Goal: Task Accomplishment & Management: Manage account settings

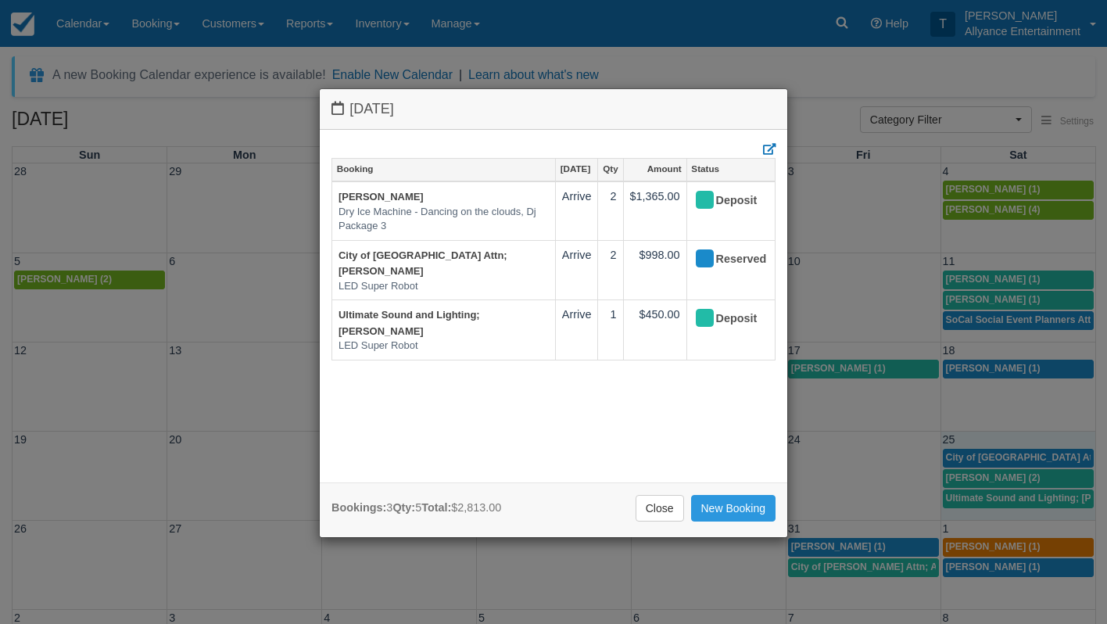
select select
click at [656, 506] on link "Close" at bounding box center [659, 508] width 48 height 27
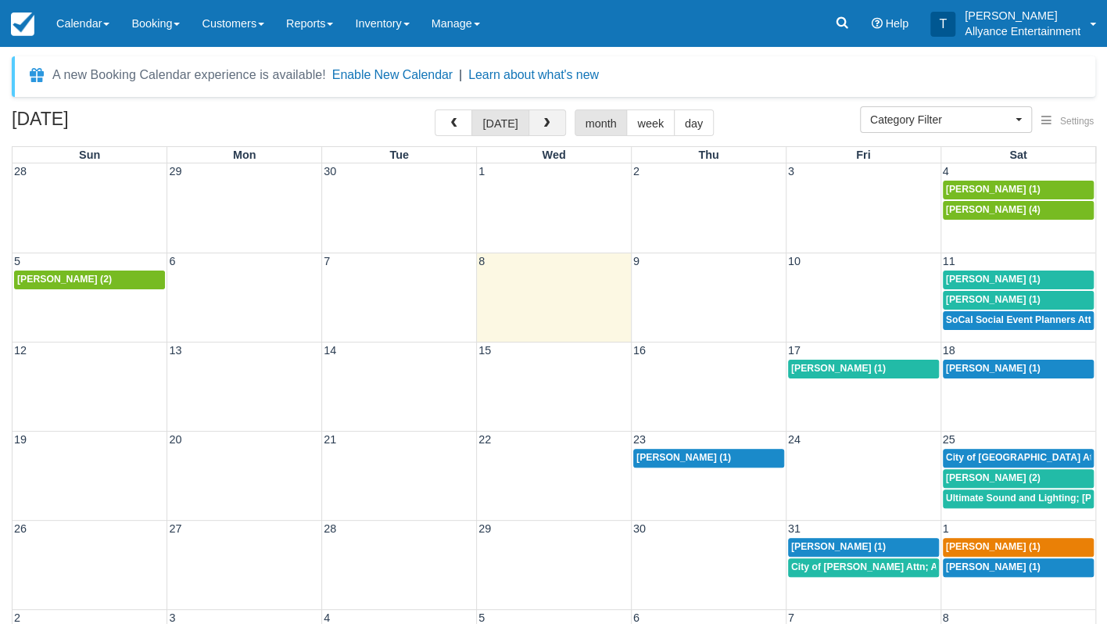
click at [544, 123] on span "button" at bounding box center [546, 123] width 11 height 11
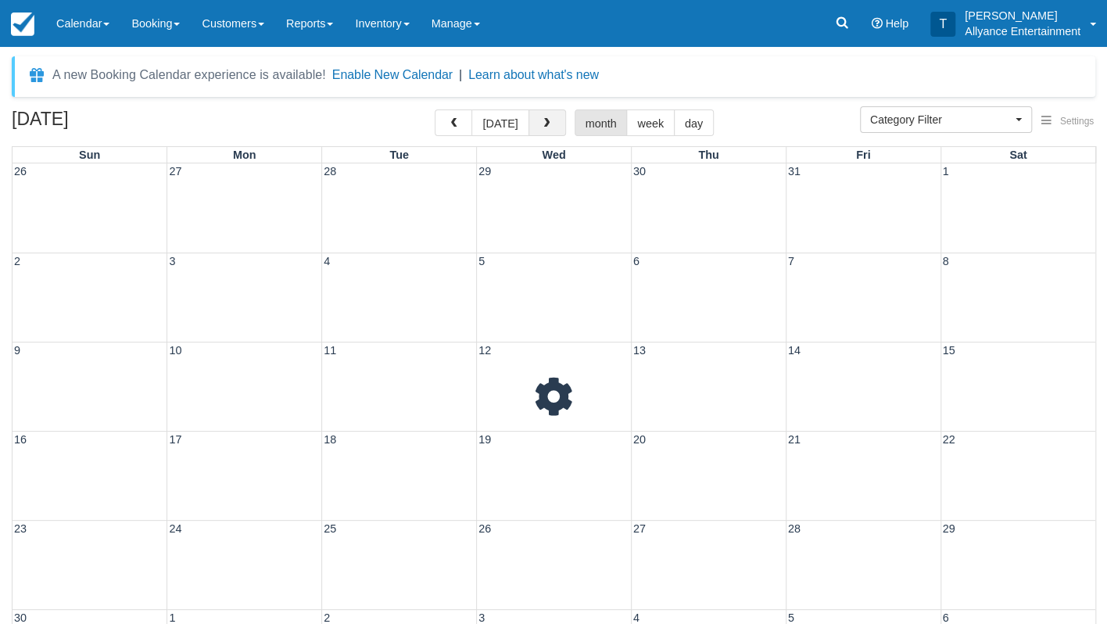
click at [544, 123] on span "button" at bounding box center [546, 123] width 11 height 11
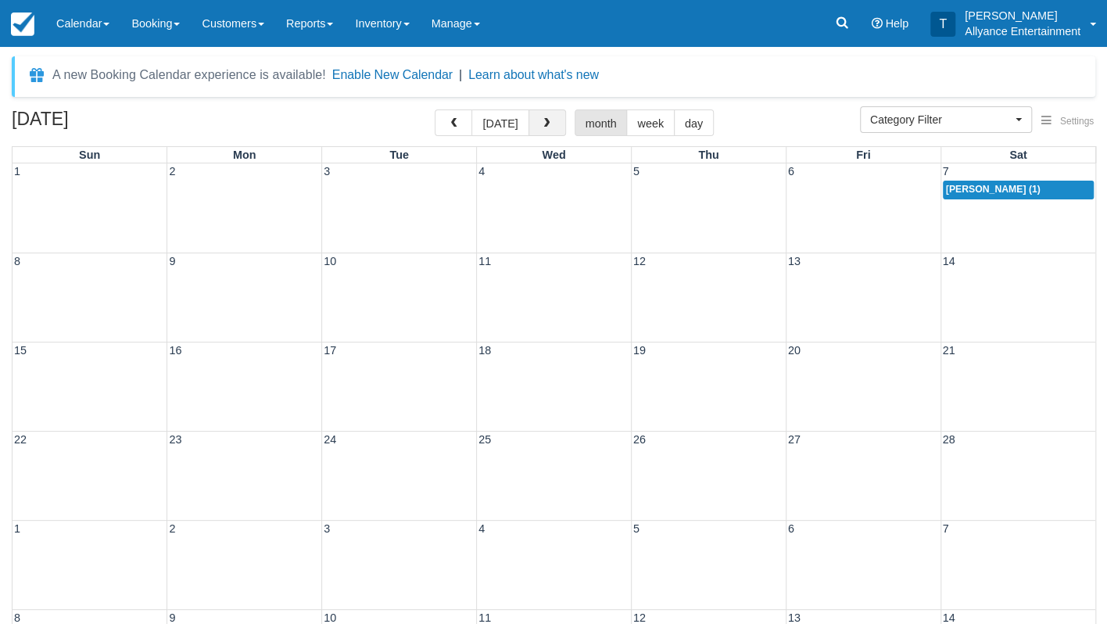
click at [544, 123] on span "button" at bounding box center [546, 123] width 11 height 11
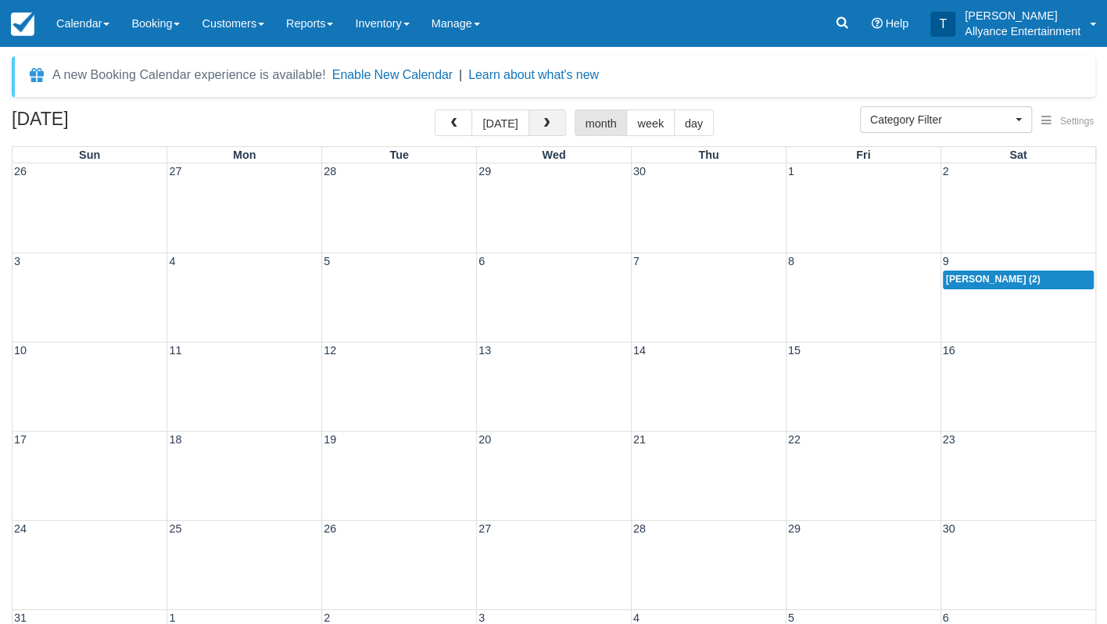
click at [544, 123] on span "button" at bounding box center [546, 123] width 11 height 11
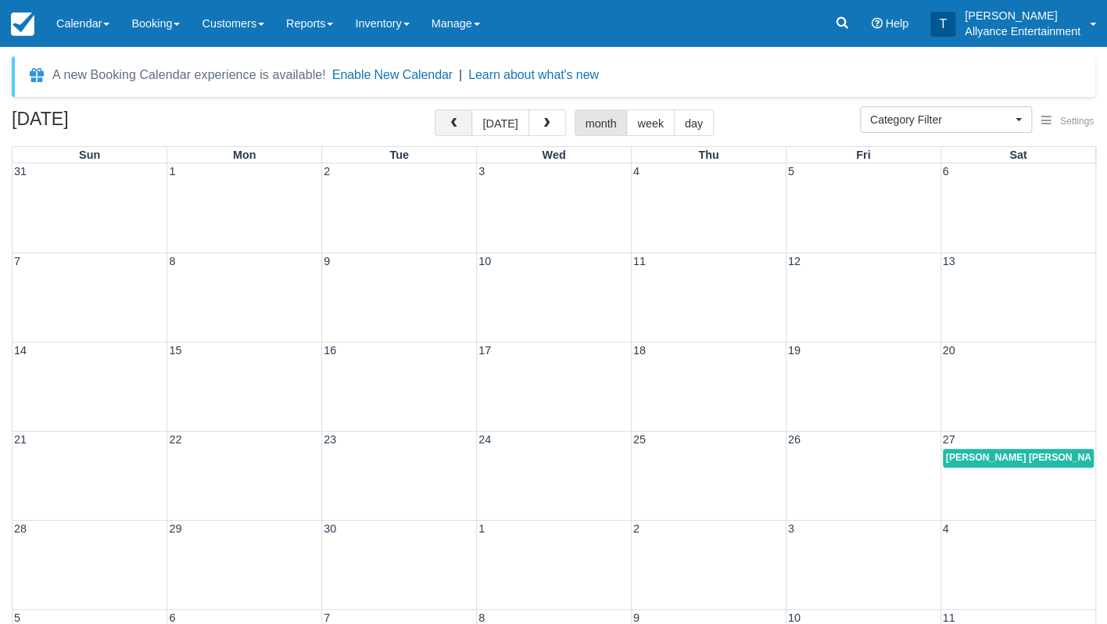
click at [455, 116] on button "button" at bounding box center [454, 122] width 38 height 27
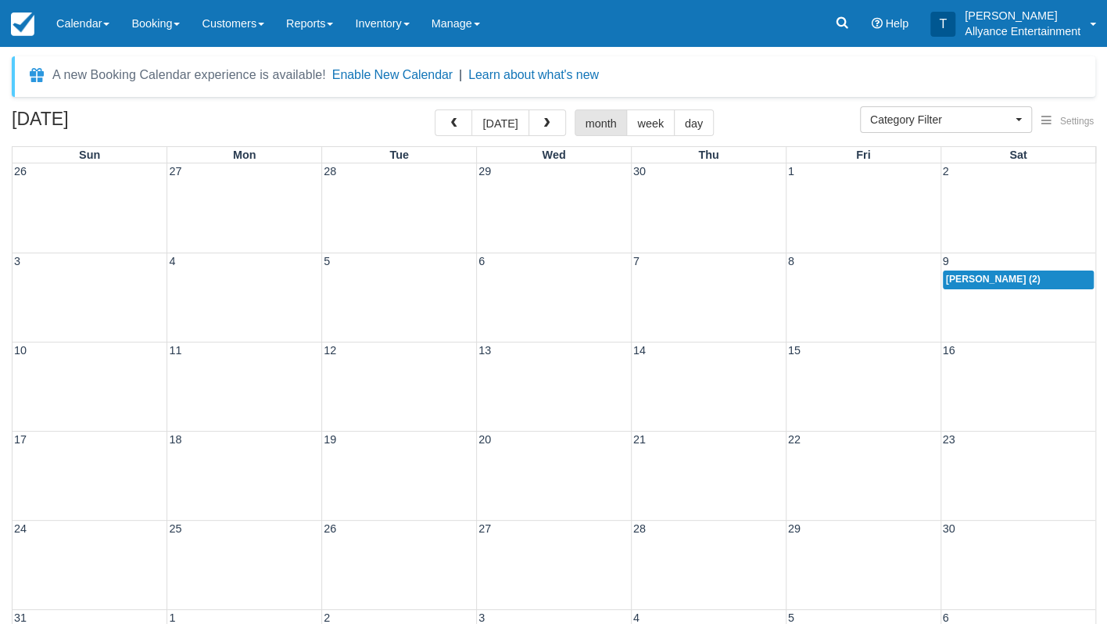
click at [1005, 200] on div "26 27 28 29 30 1 2" at bounding box center [554, 207] width 1083 height 89
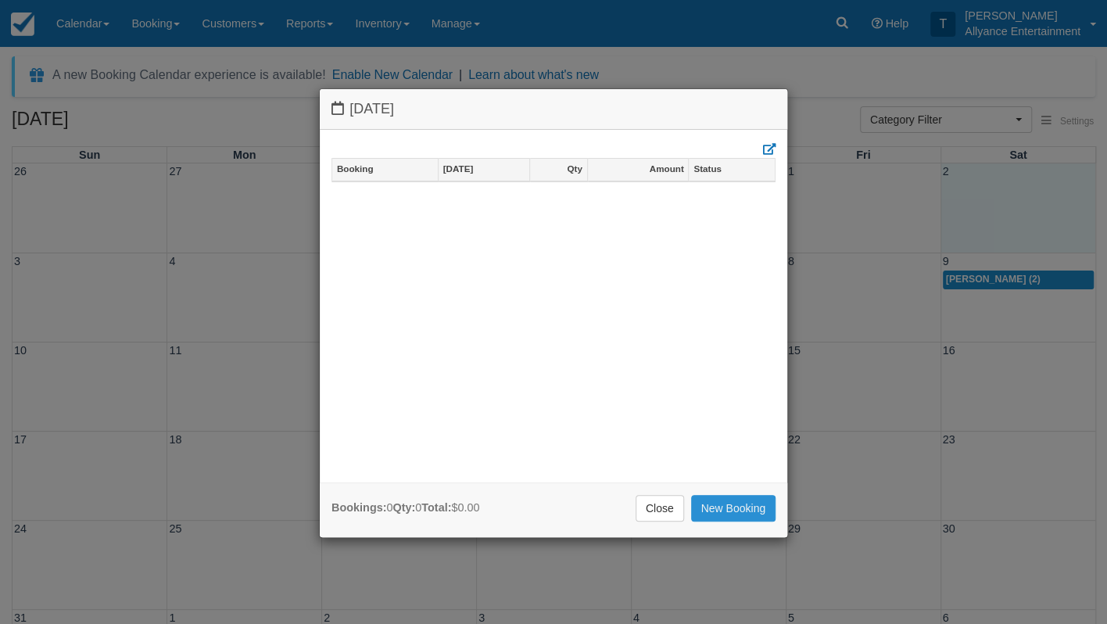
click at [724, 505] on link "New Booking" at bounding box center [733, 508] width 85 height 27
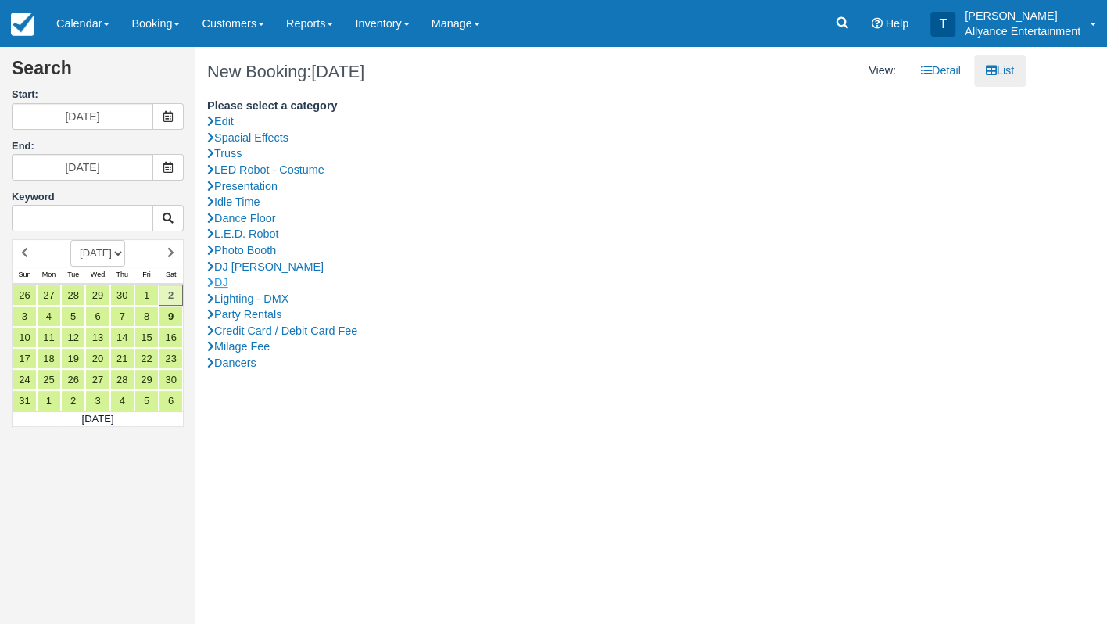
click at [227, 274] on link "DJ" at bounding box center [610, 282] width 807 height 16
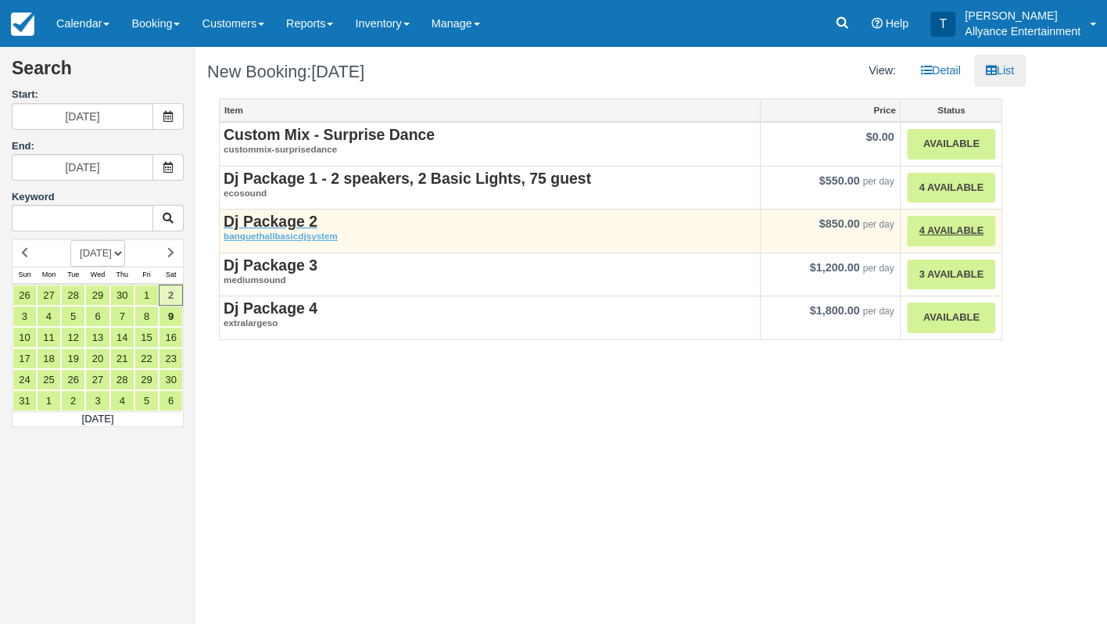
click at [288, 222] on strong "Dj Package 2" at bounding box center [271, 221] width 94 height 17
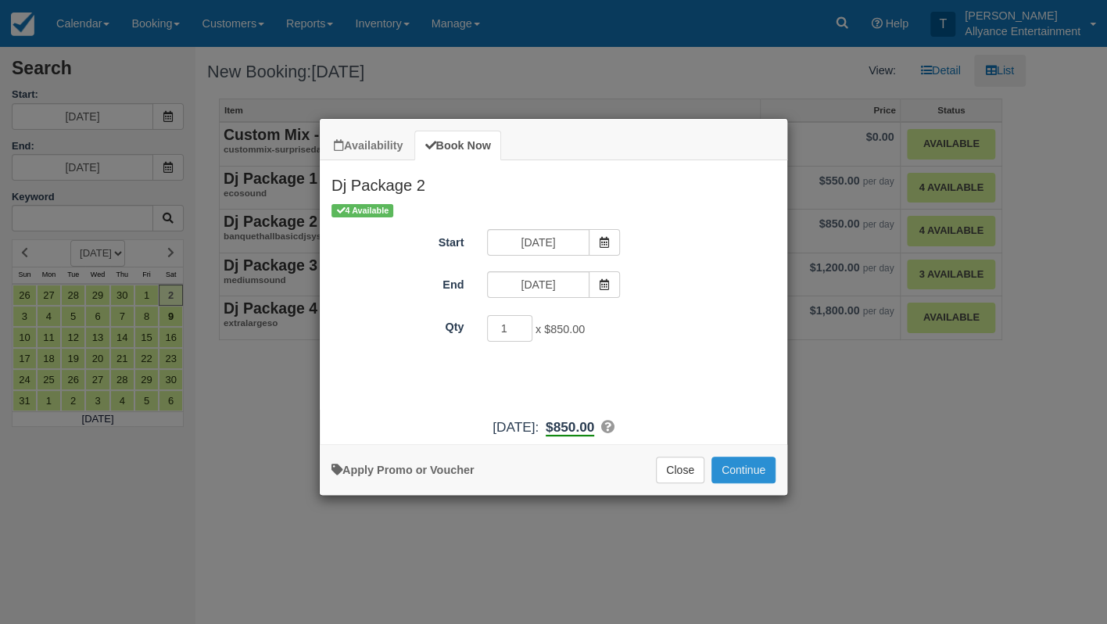
click at [746, 481] on button "Continue" at bounding box center [743, 469] width 64 height 27
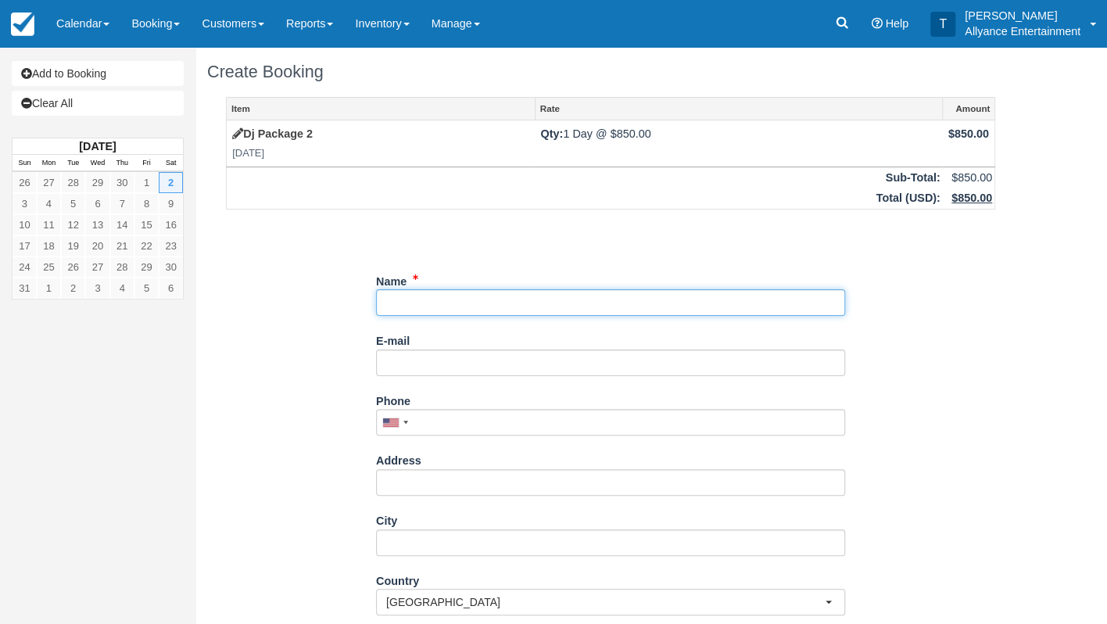
click at [438, 297] on input "Name" at bounding box center [610, 302] width 469 height 27
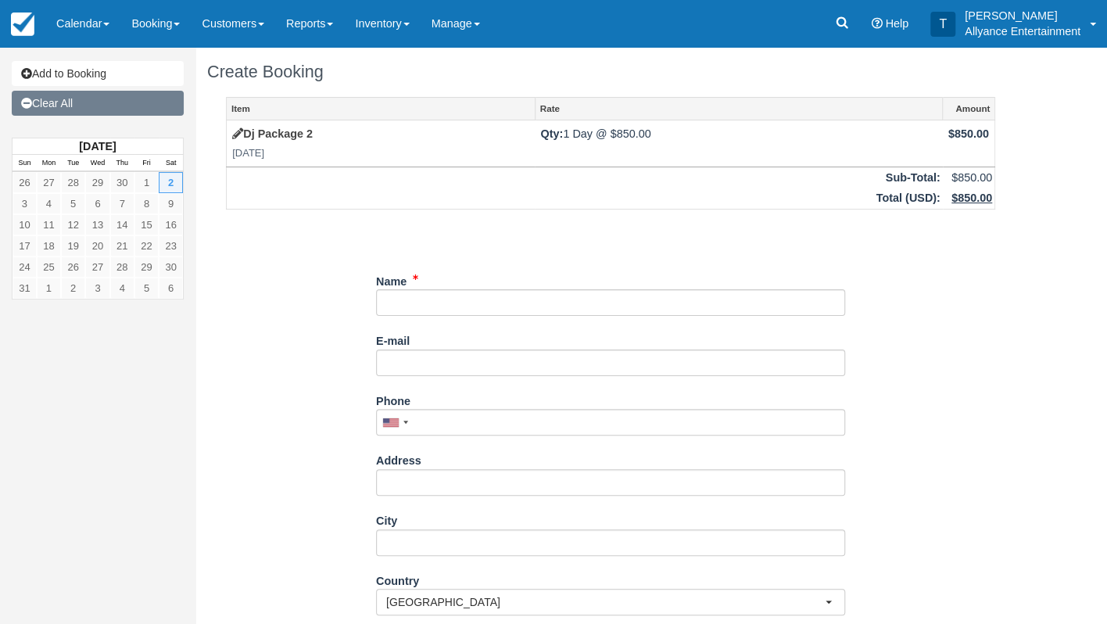
click at [75, 99] on link "Clear All" at bounding box center [98, 103] width 172 height 25
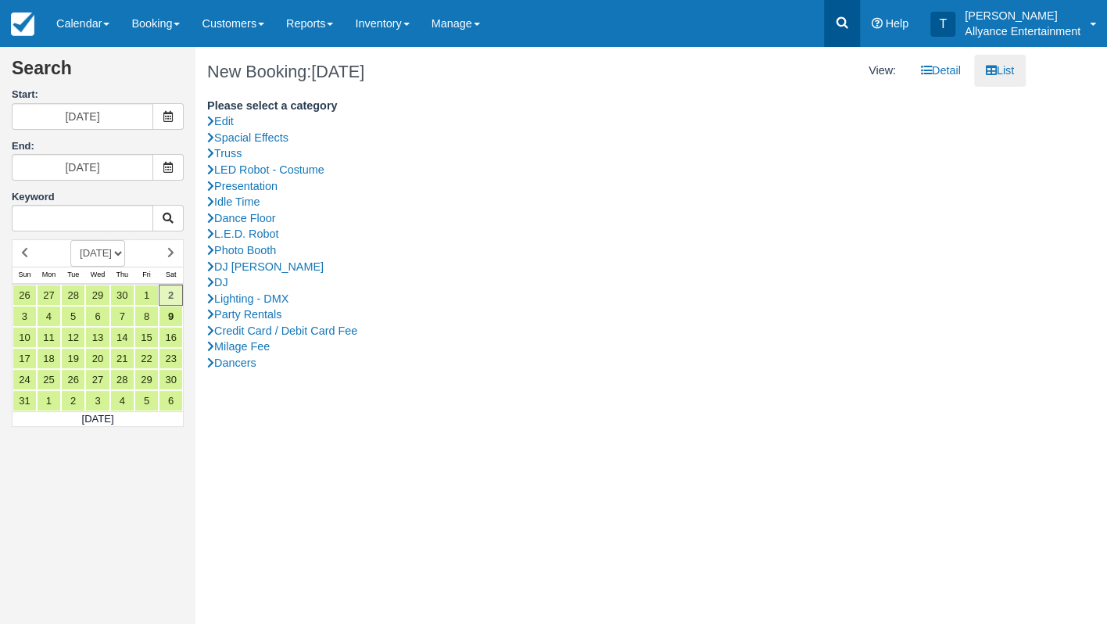
click at [839, 23] on icon at bounding box center [842, 23] width 16 height 16
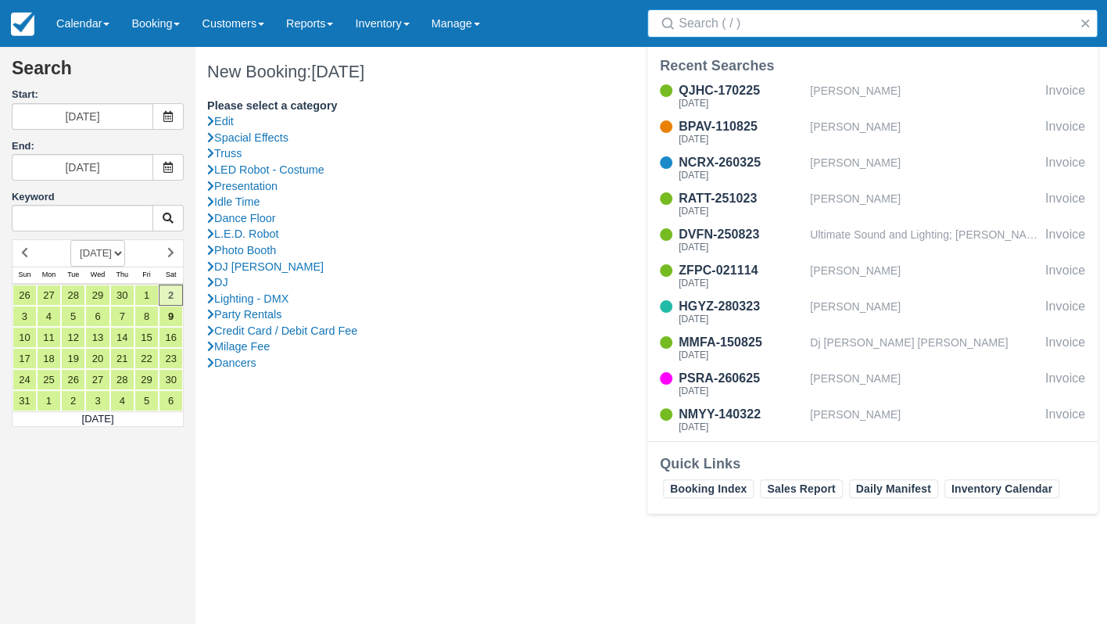
click at [804, 25] on input "Search" at bounding box center [875, 23] width 394 height 28
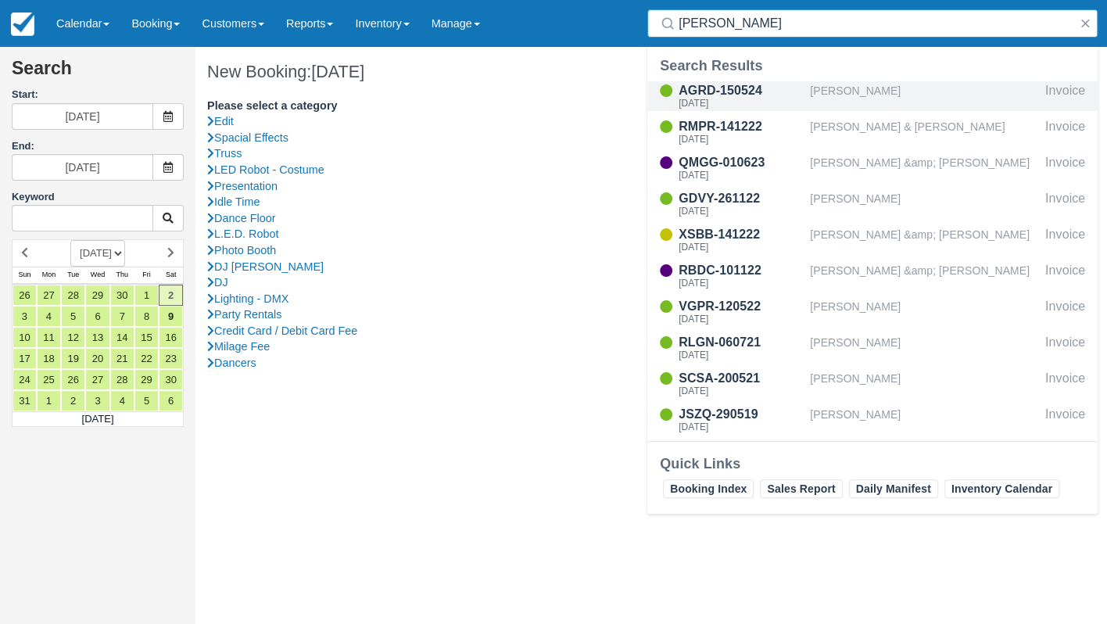
type input "Norma"
click at [836, 91] on div "[PERSON_NAME]" at bounding box center [924, 96] width 229 height 30
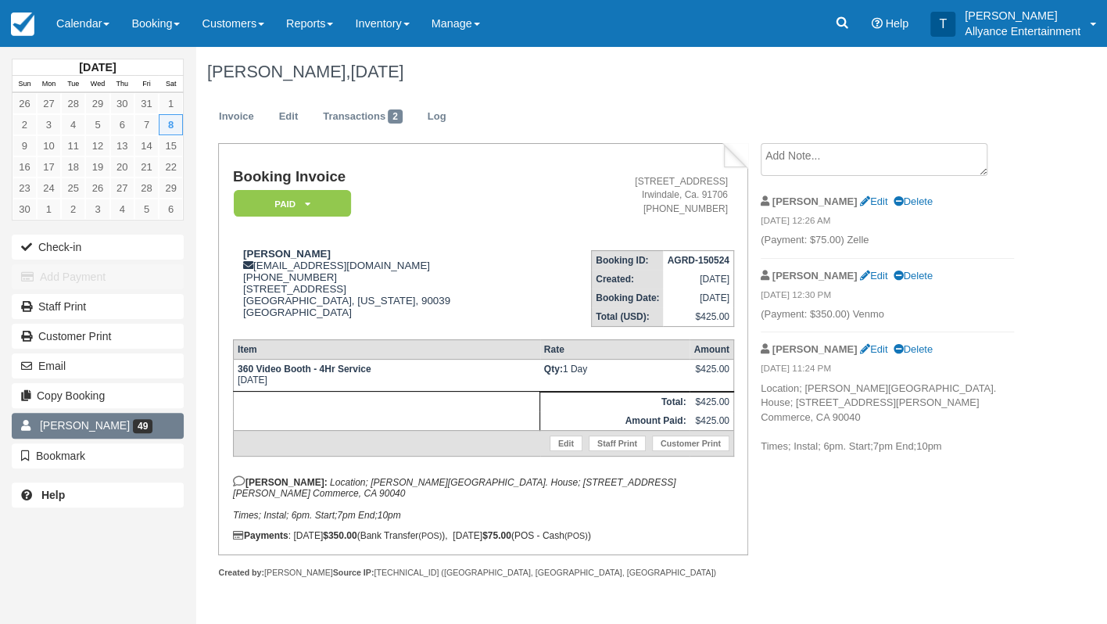
click at [157, 416] on link "Norma Ruiz 49" at bounding box center [98, 425] width 172 height 25
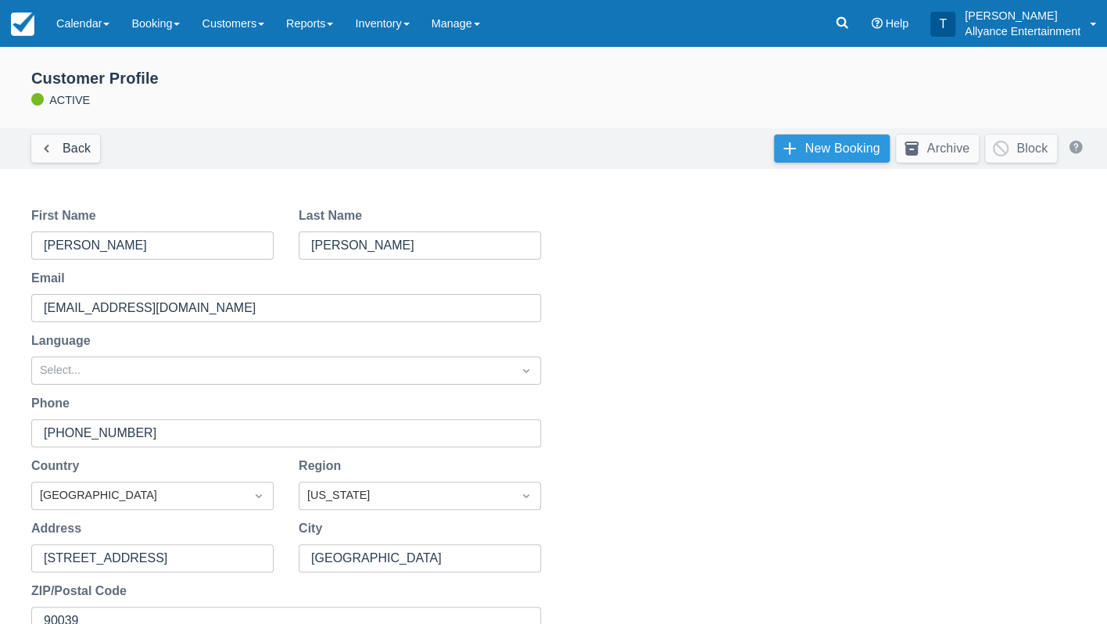
click at [804, 151] on link "New Booking" at bounding box center [832, 148] width 116 height 28
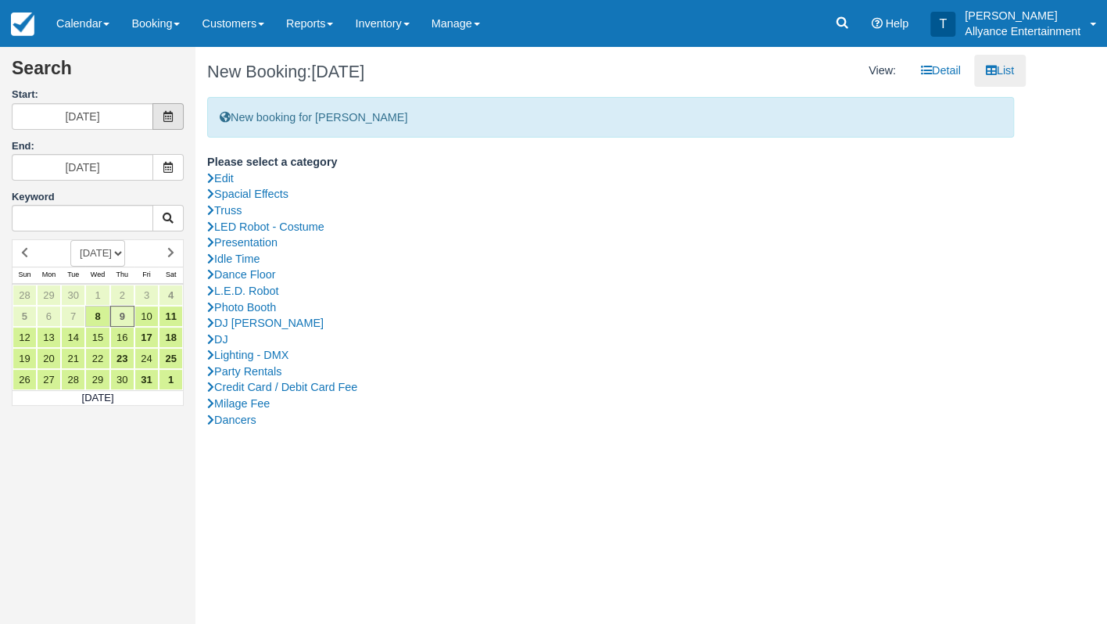
click at [166, 114] on icon at bounding box center [168, 116] width 11 height 11
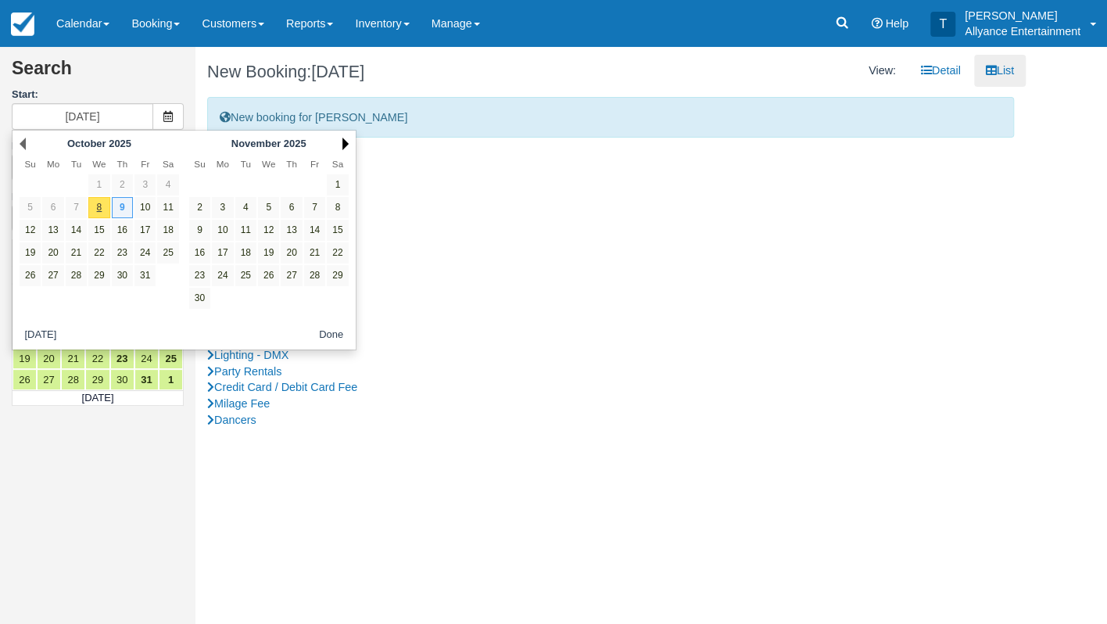
click at [344, 140] on link "Next" at bounding box center [345, 144] width 6 height 13
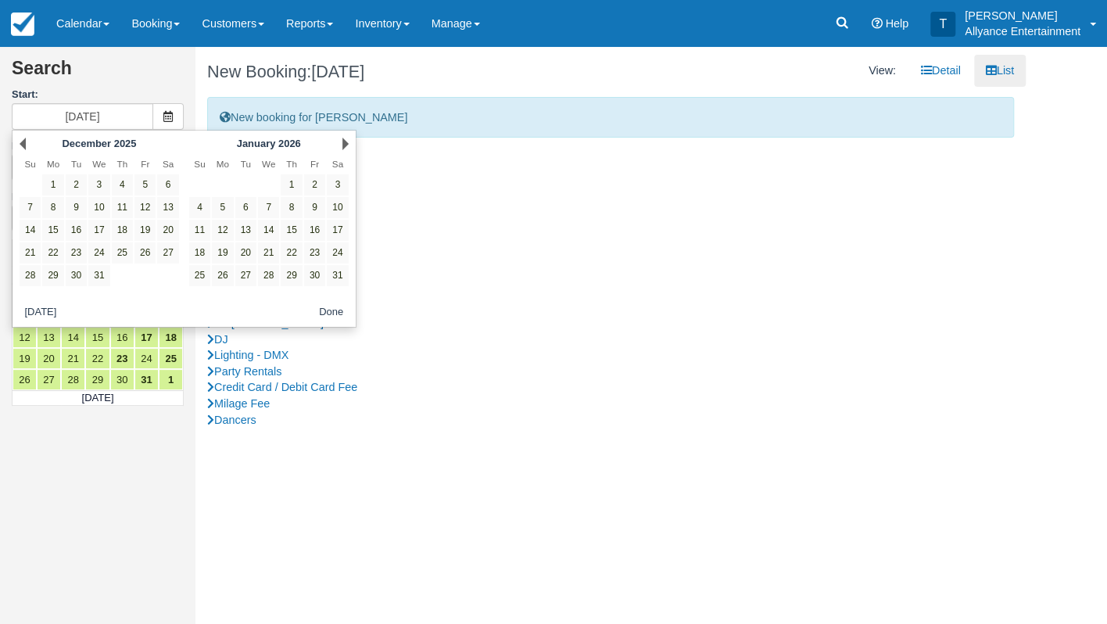
click at [344, 140] on link "Next" at bounding box center [345, 144] width 6 height 13
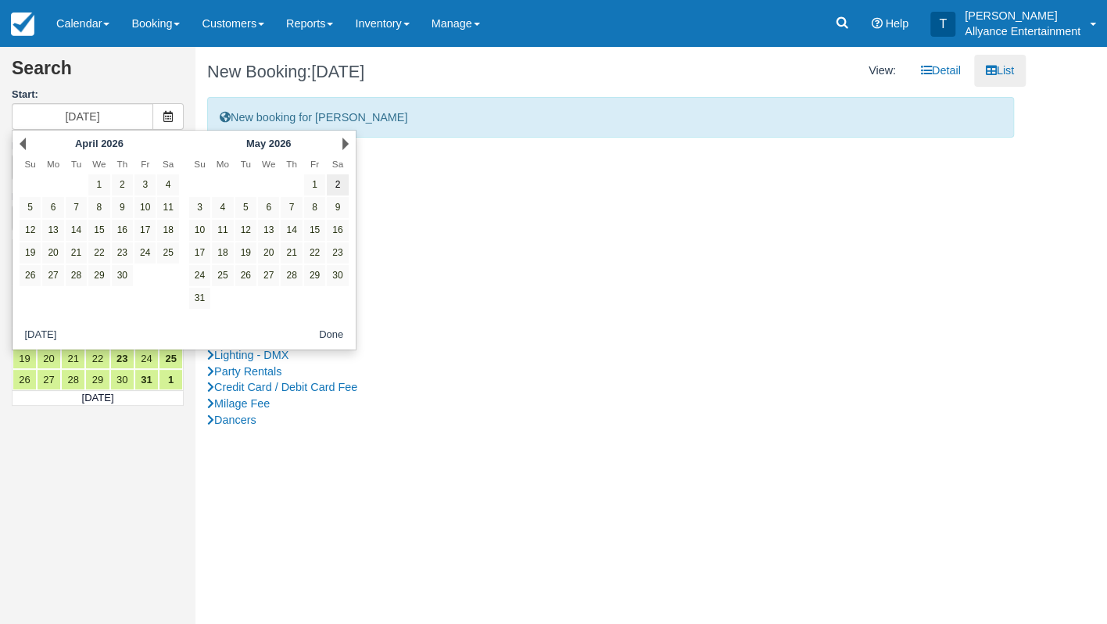
click at [340, 182] on link "2" at bounding box center [337, 184] width 21 height 21
type input "[DATE]"
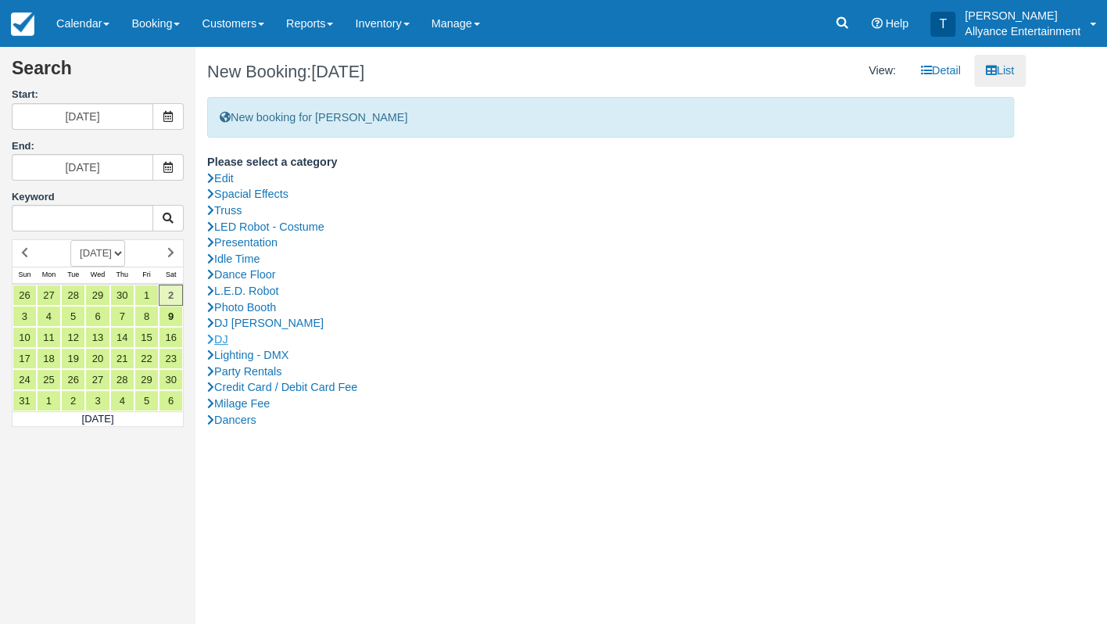
click at [224, 332] on link "DJ" at bounding box center [610, 339] width 807 height 16
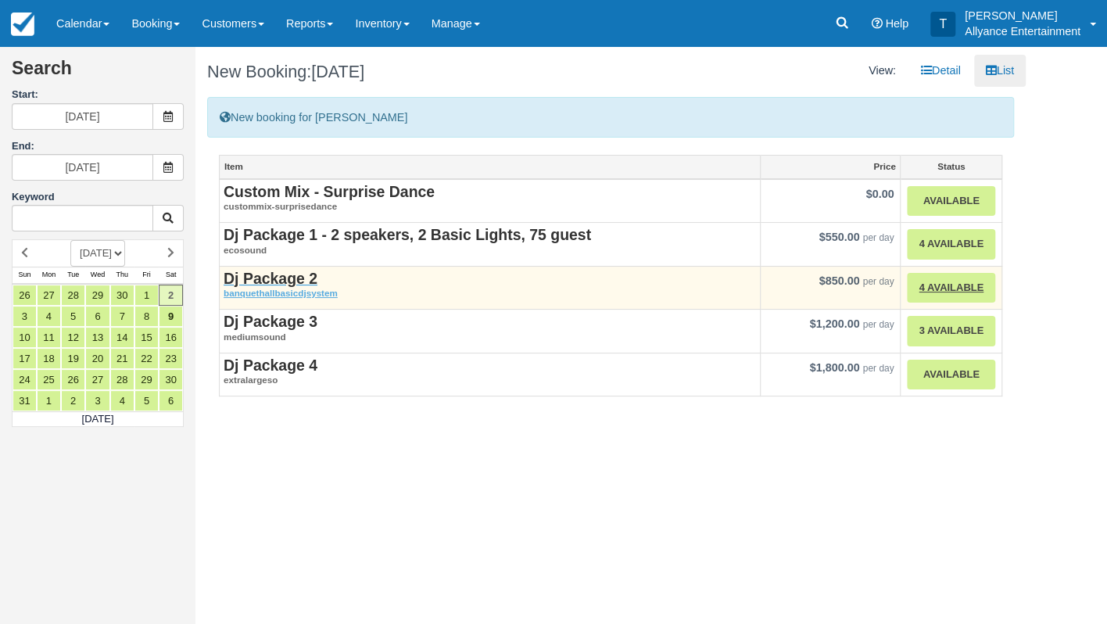
click at [293, 281] on strong "Dj Package 2" at bounding box center [271, 278] width 94 height 17
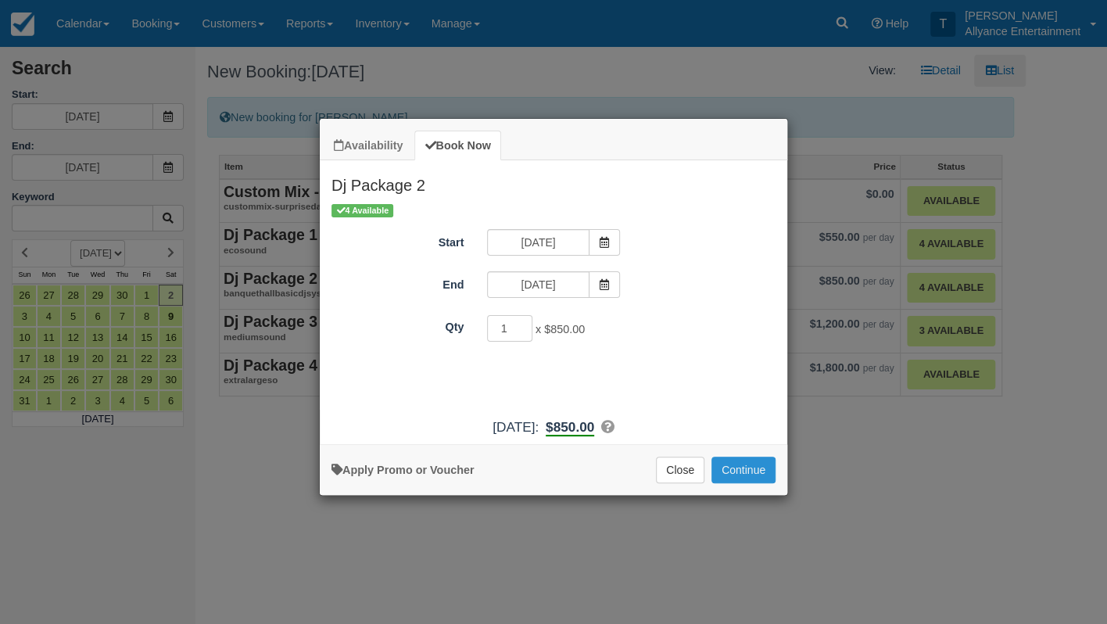
click at [741, 478] on button "Continue" at bounding box center [743, 469] width 64 height 27
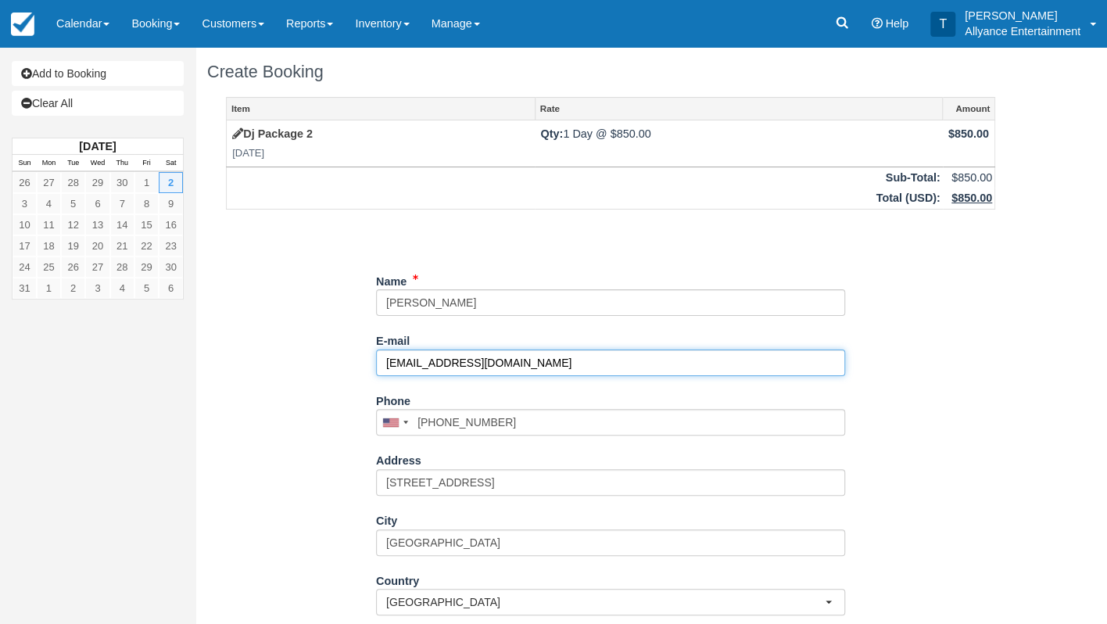
drag, startPoint x: 526, startPoint y: 361, endPoint x: 365, endPoint y: 360, distance: 161.0
click at [365, 360] on div "Item Rate Amount Dj Package 2 [DATE] Qty: 1 Day @ $850.00 $850.00 Sub-Total: $8…" at bounding box center [610, 459] width 807 height 725
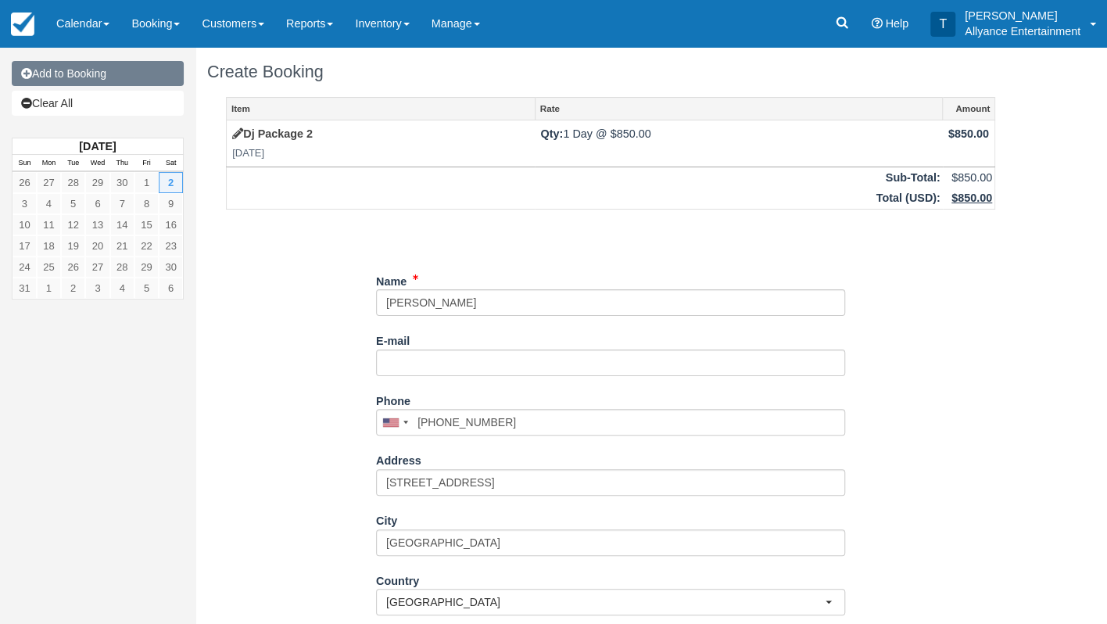
click at [82, 72] on link "Add to Booking" at bounding box center [98, 73] width 172 height 25
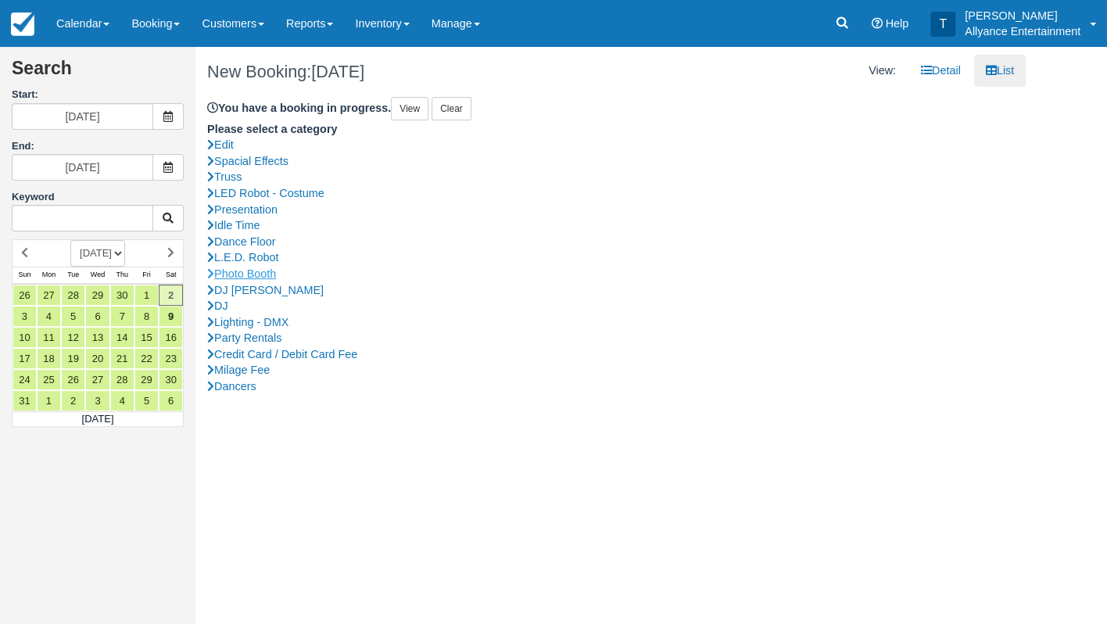
click at [254, 269] on link "Photo Booth" at bounding box center [610, 274] width 807 height 16
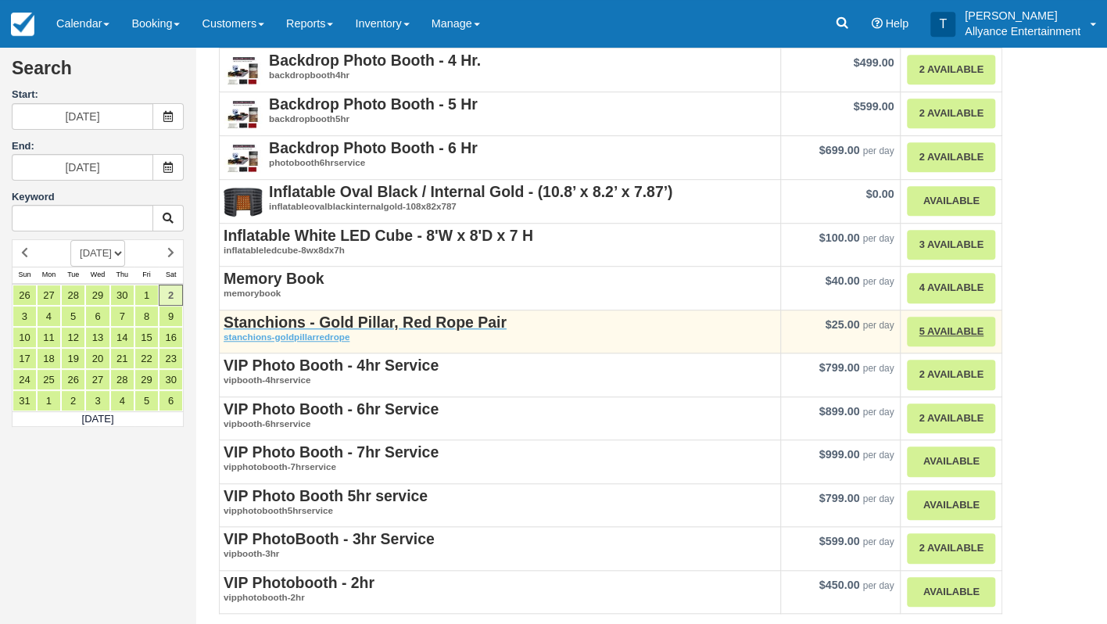
scroll to position [489, 0]
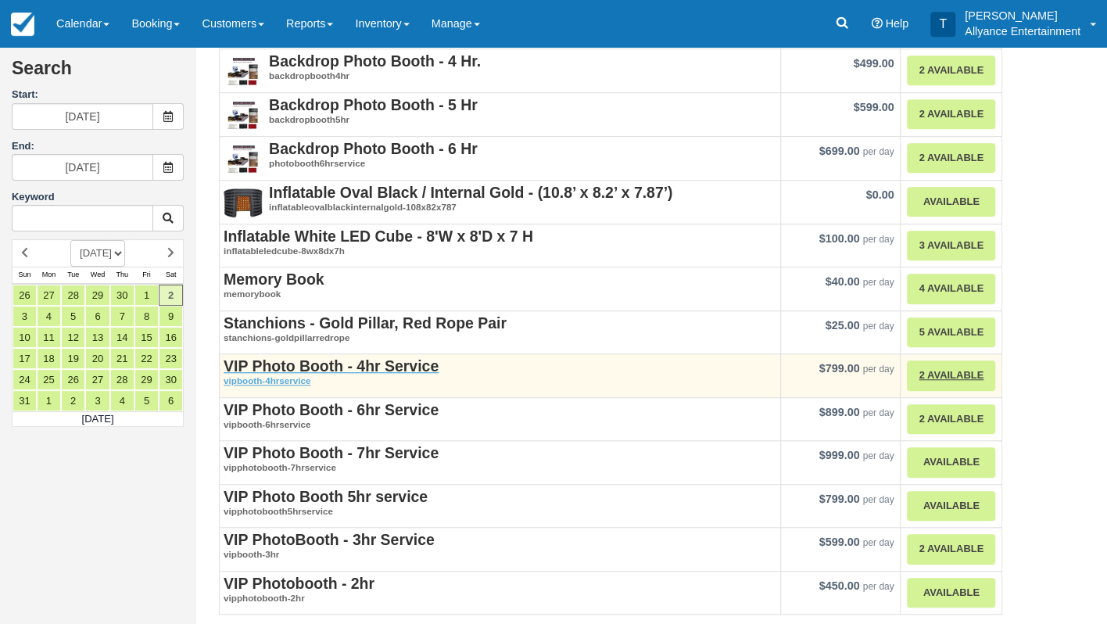
click at [403, 358] on strong "VIP Photo Booth - 4hr Service" at bounding box center [331, 365] width 215 height 17
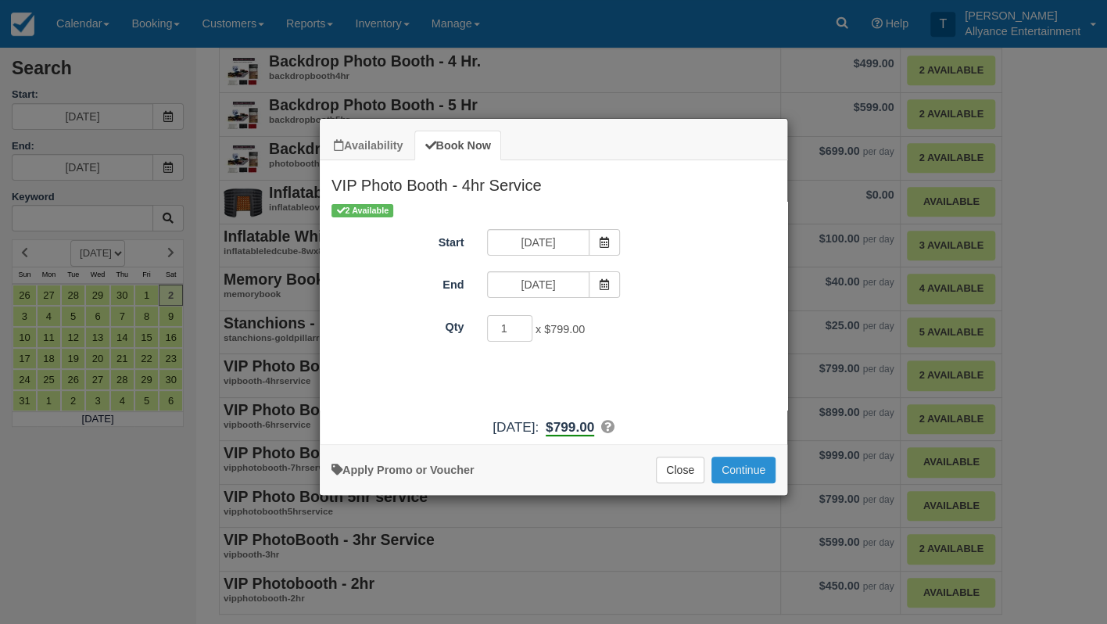
click at [754, 480] on button "Continue" at bounding box center [743, 469] width 64 height 27
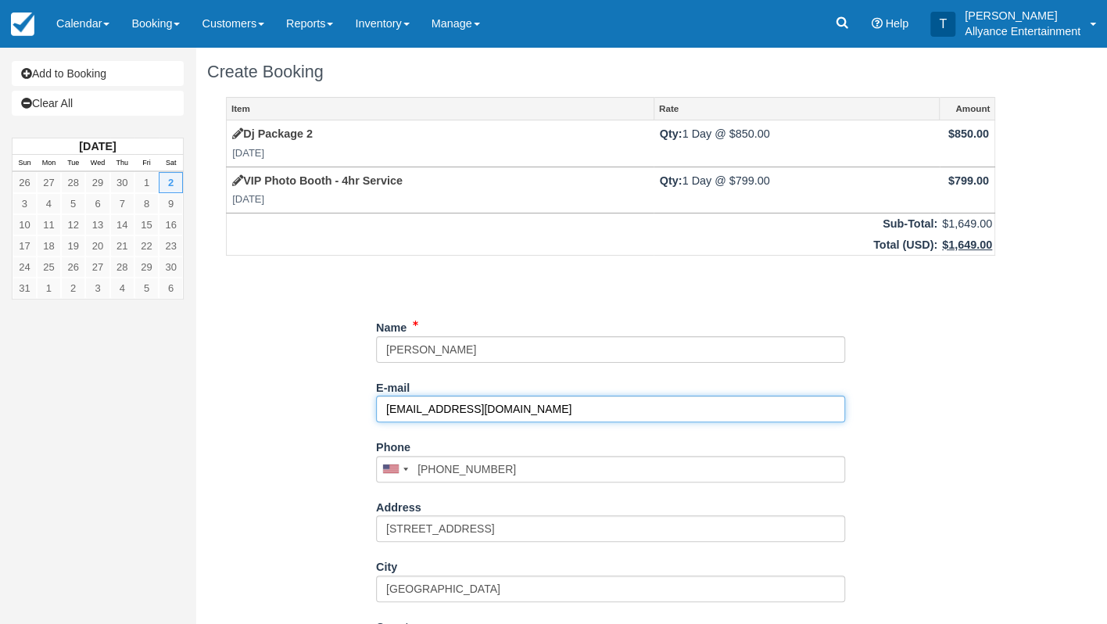
click at [521, 406] on input "[EMAIL_ADDRESS][DOMAIN_NAME]" at bounding box center [610, 409] width 469 height 27
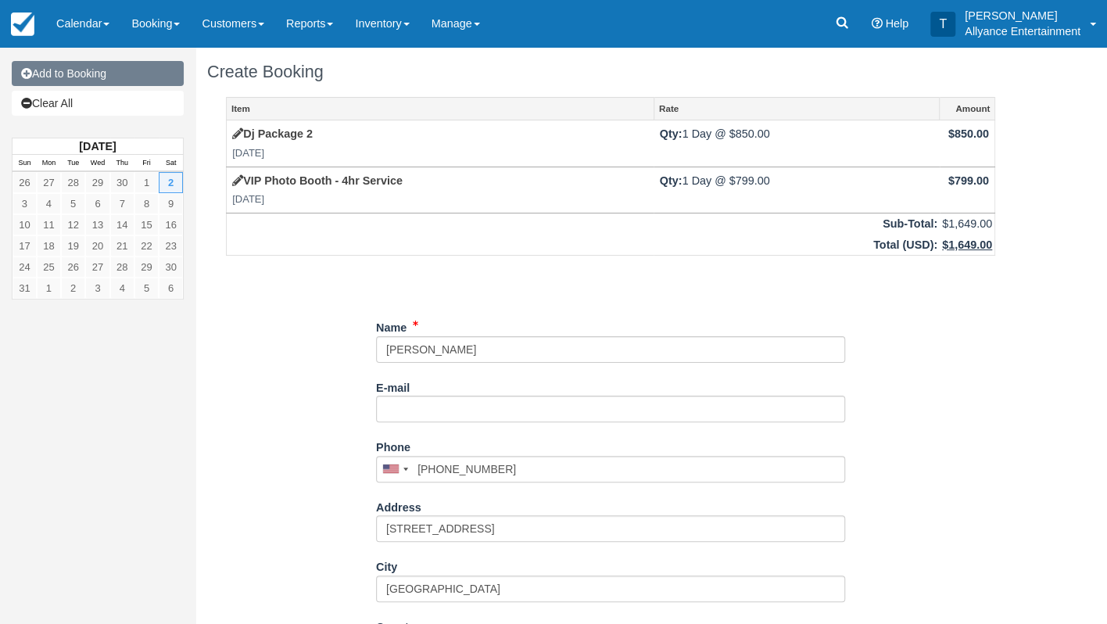
click at [113, 73] on link "Add to Booking" at bounding box center [98, 73] width 172 height 25
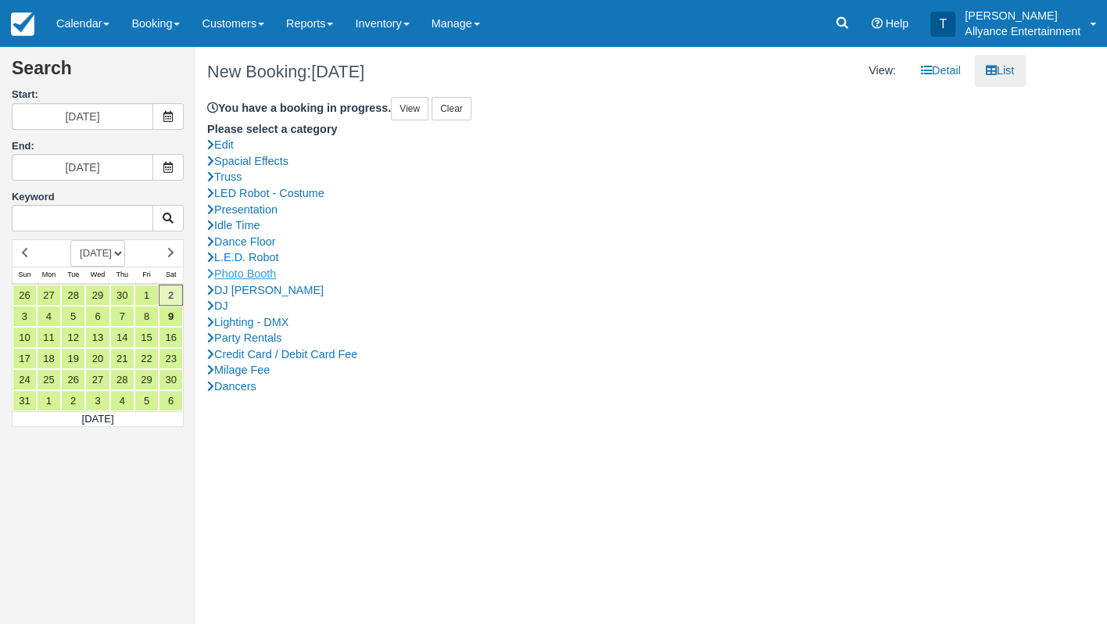
click at [260, 266] on link "Photo Booth" at bounding box center [610, 274] width 807 height 16
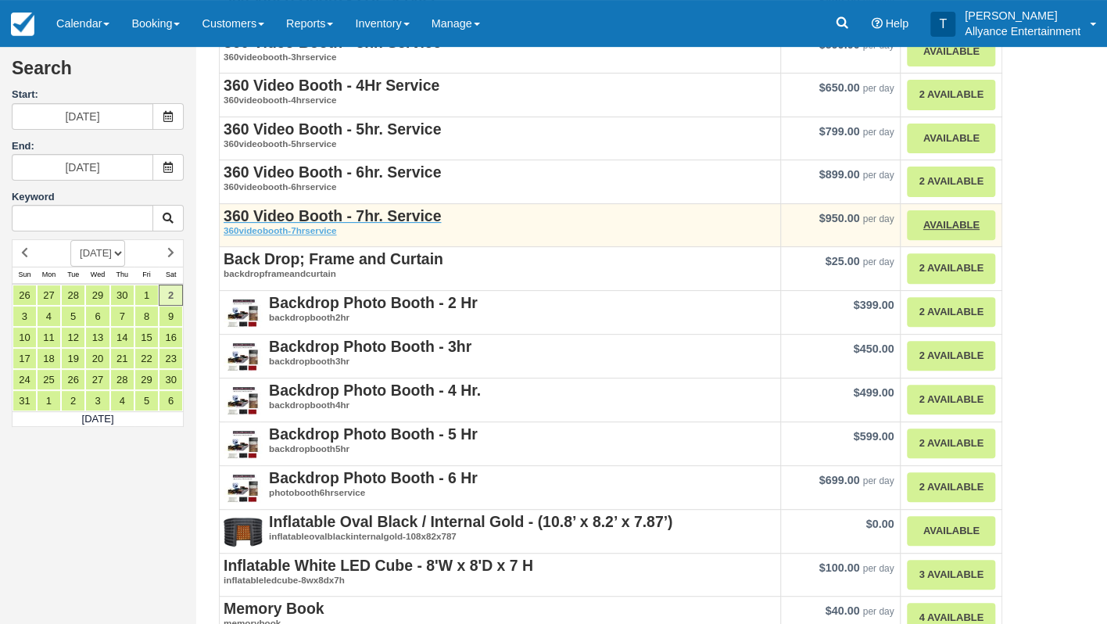
scroll to position [161, 0]
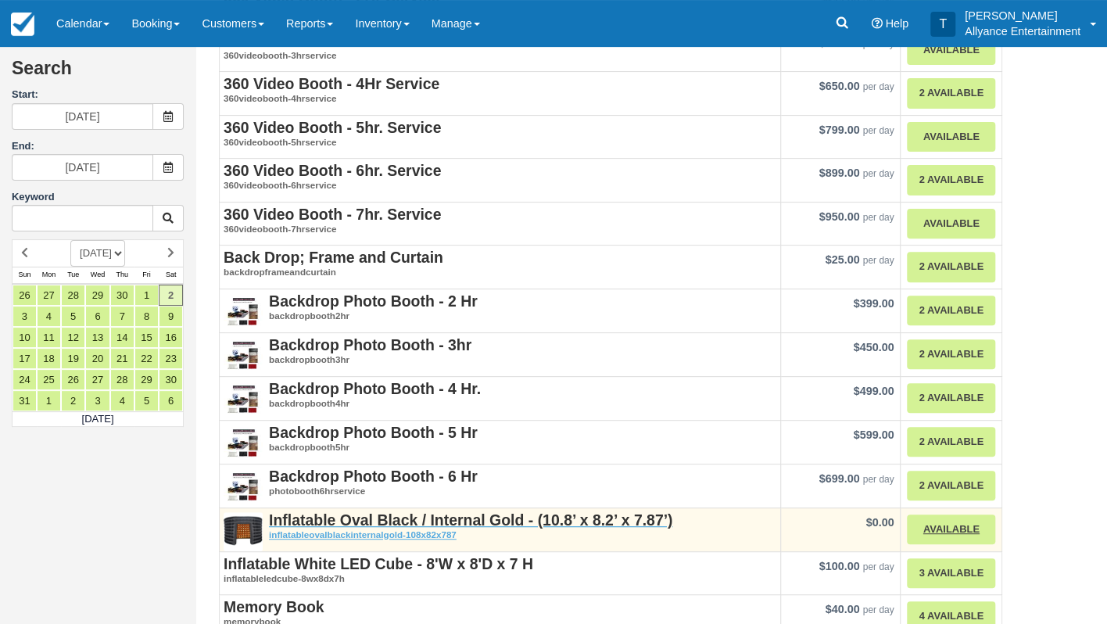
click at [602, 521] on strong "Inflatable Oval Black / Internal Gold - (10.8’ x 8.2’ x 7.87’)" at bounding box center [470, 519] width 403 height 17
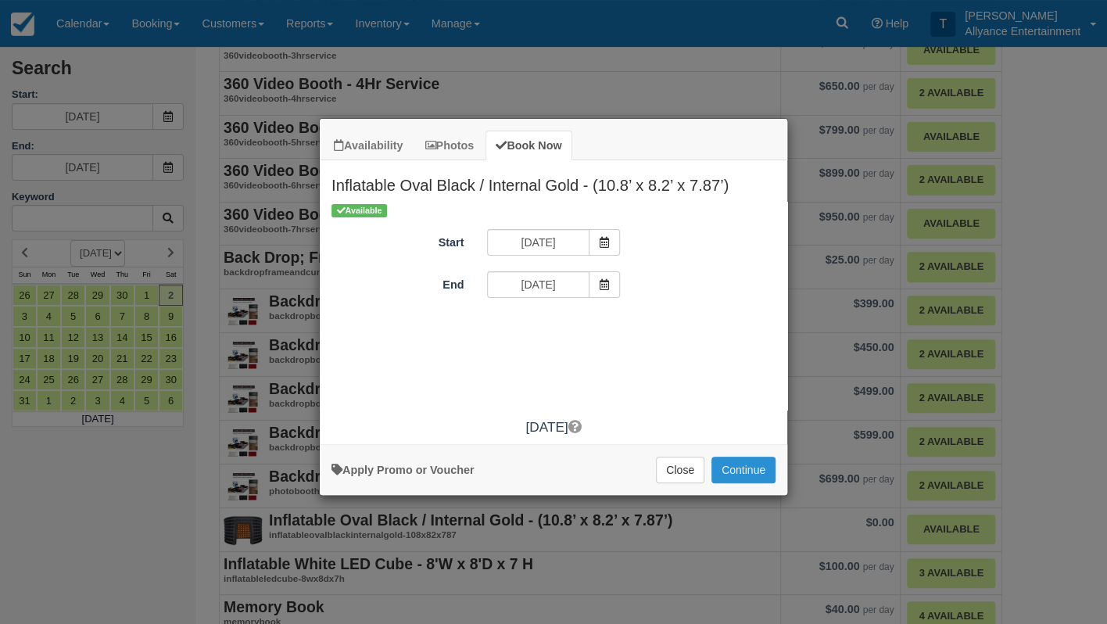
click at [734, 475] on button "Continue" at bounding box center [743, 469] width 64 height 27
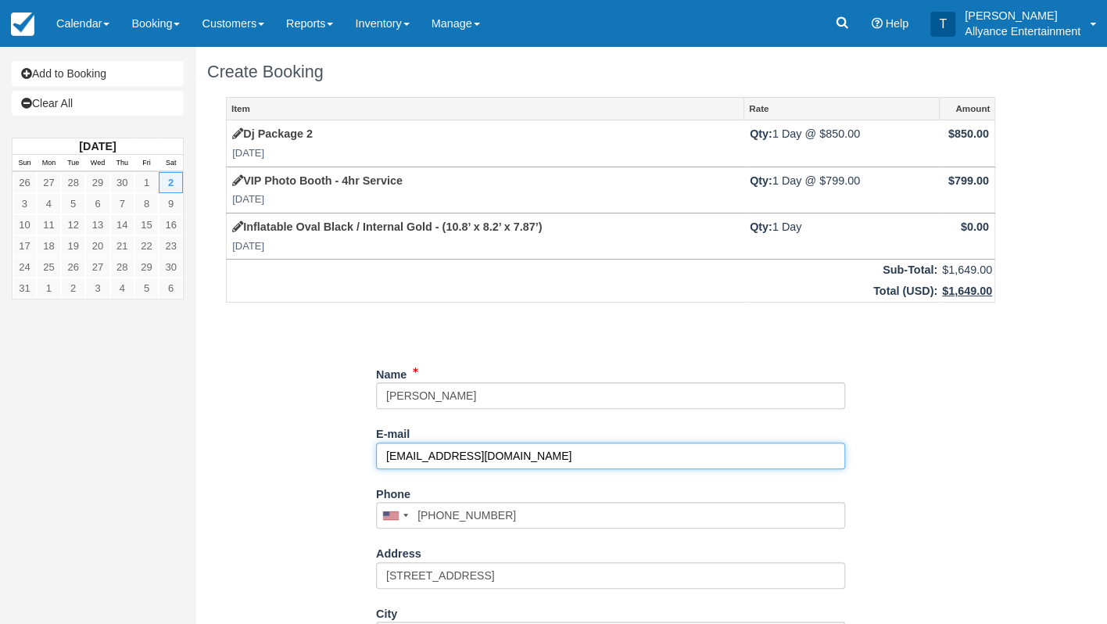
click at [454, 460] on input "[EMAIL_ADDRESS][DOMAIN_NAME]" at bounding box center [610, 455] width 469 height 27
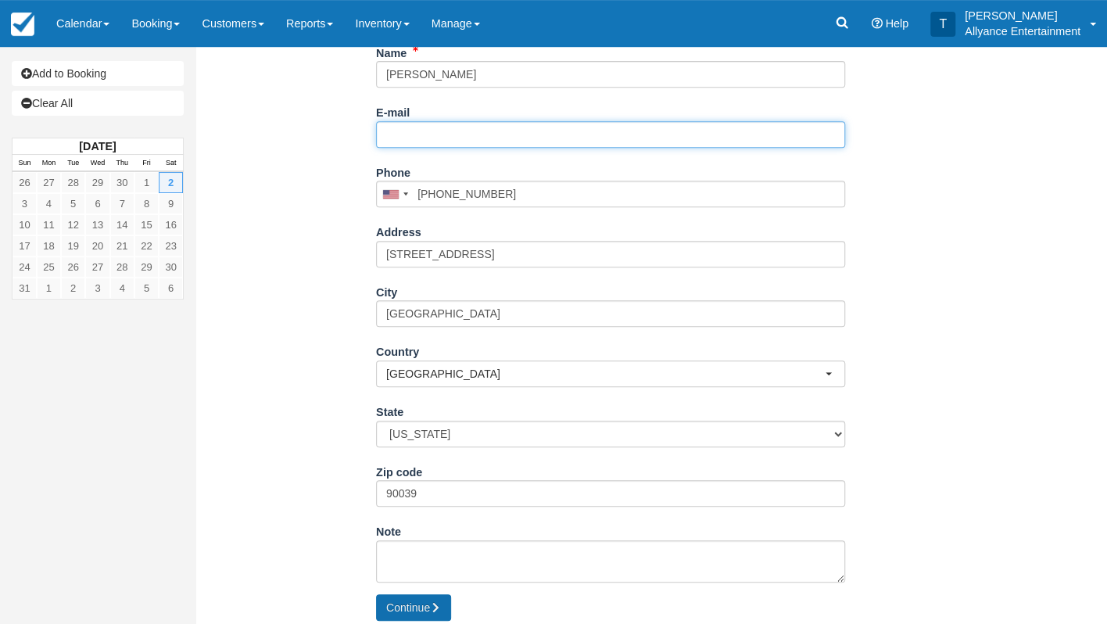
scroll to position [320, 0]
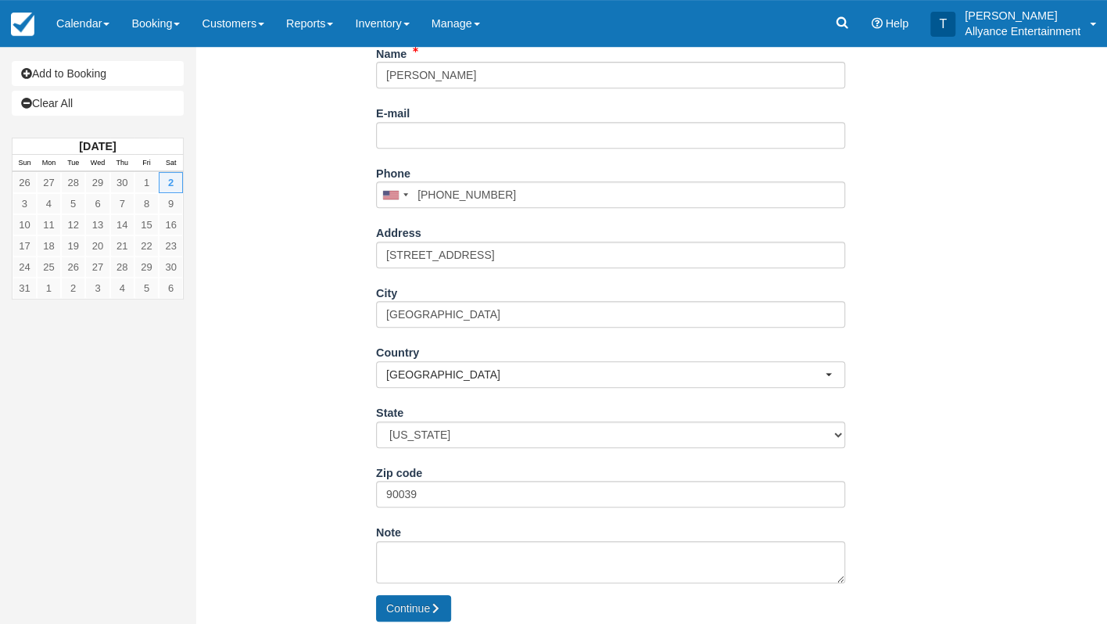
click at [406, 596] on button "Continue" at bounding box center [413, 608] width 75 height 27
type input "[PHONE_NUMBER]"
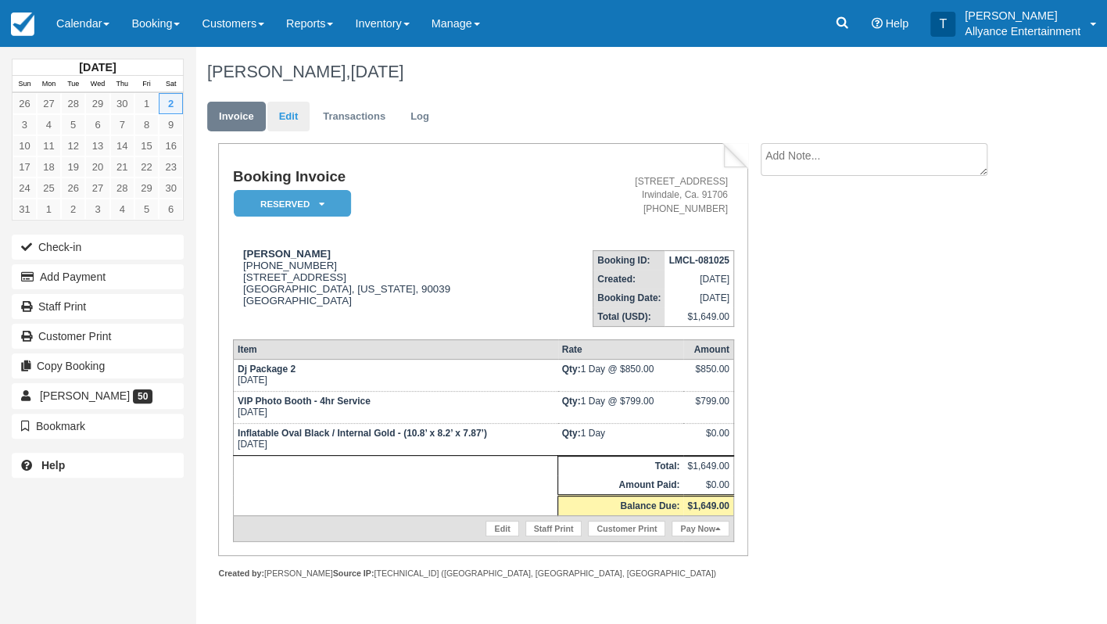
click at [288, 116] on link "Edit" at bounding box center [288, 117] width 42 height 30
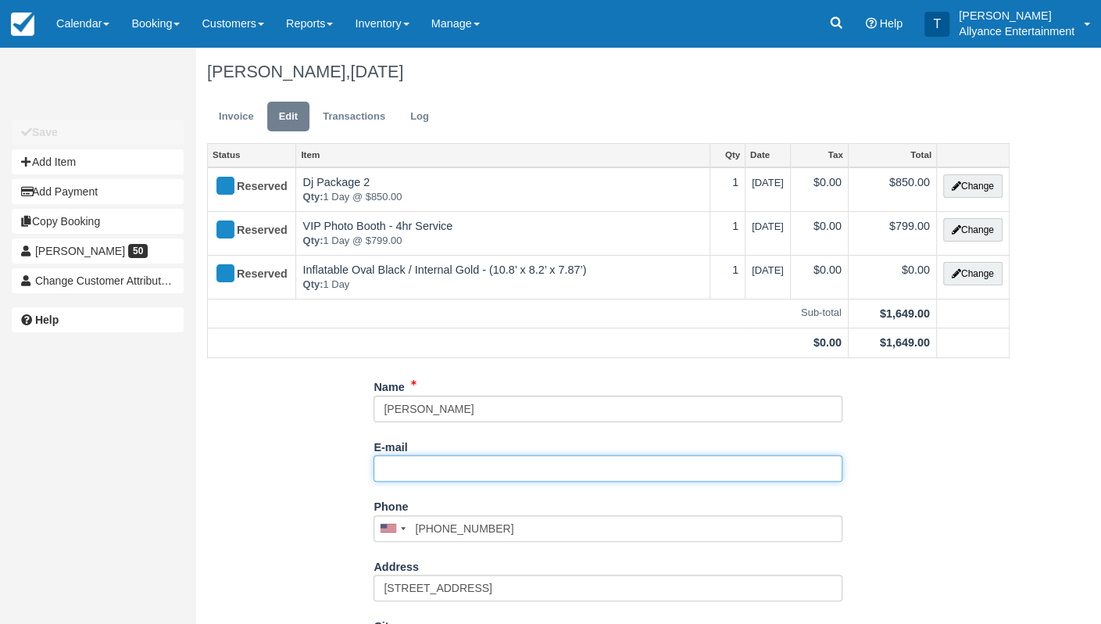
click at [401, 457] on input "E-mail" at bounding box center [608, 468] width 469 height 27
paste input "[EMAIL_ADDRESS][DOMAIN_NAME]"
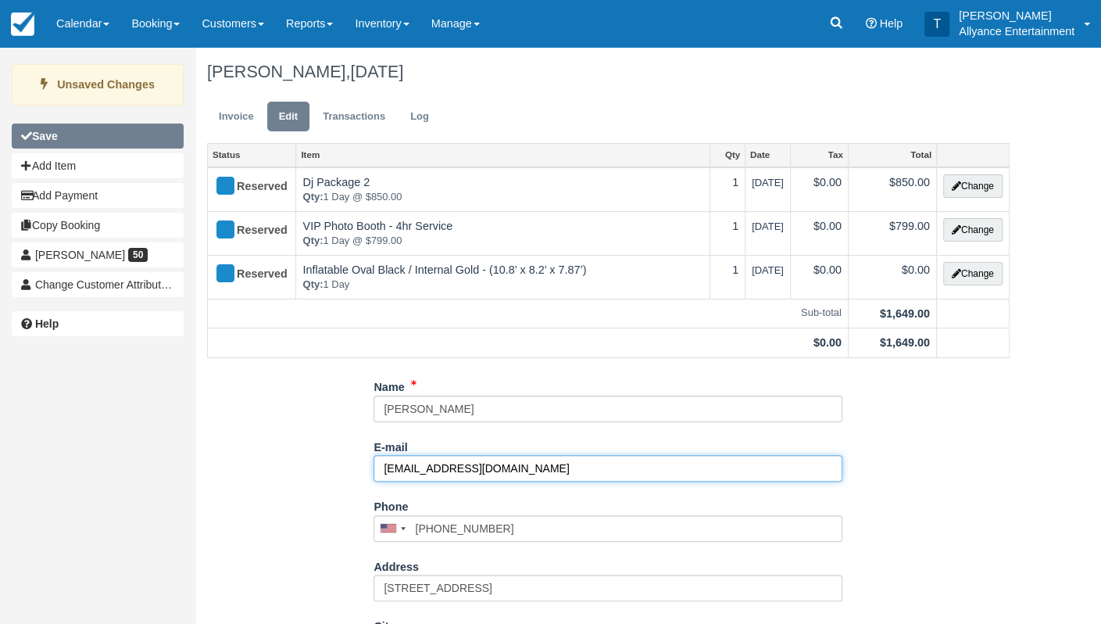
type input "[EMAIL_ADDRESS][DOMAIN_NAME]"
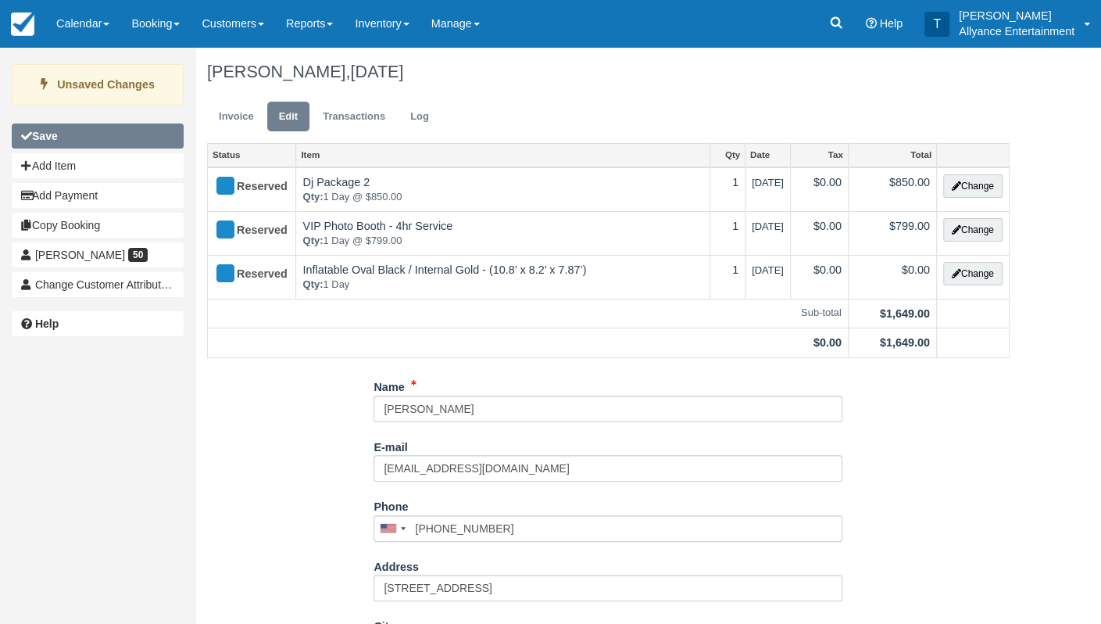
click at [120, 131] on button "Save" at bounding box center [98, 135] width 172 height 25
type input "+13233776680"
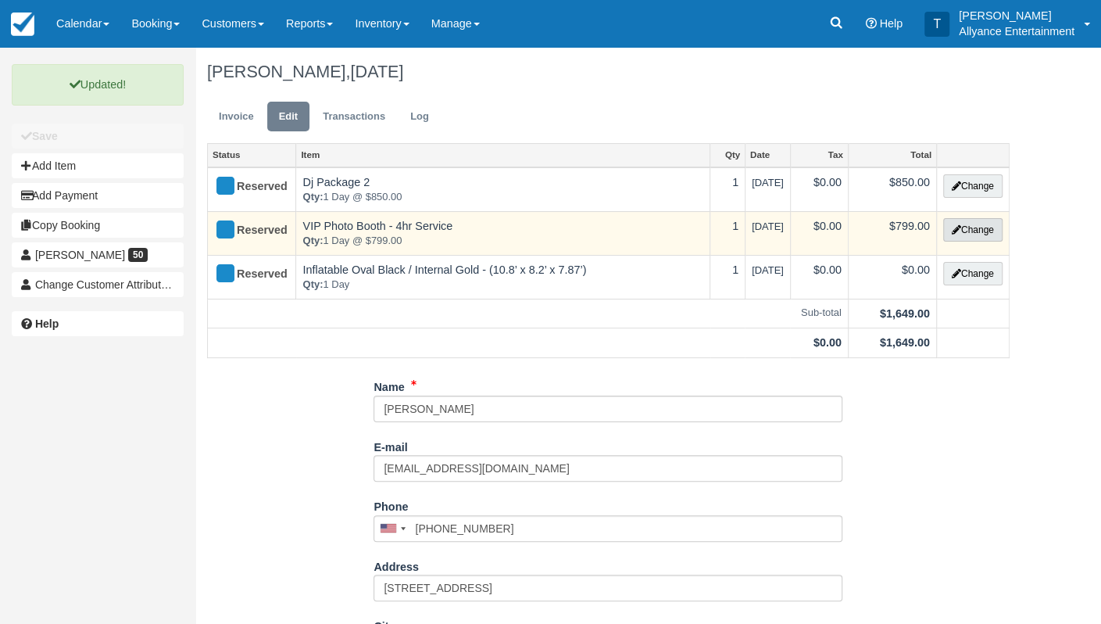
click at [972, 227] on button "Change" at bounding box center [972, 229] width 59 height 23
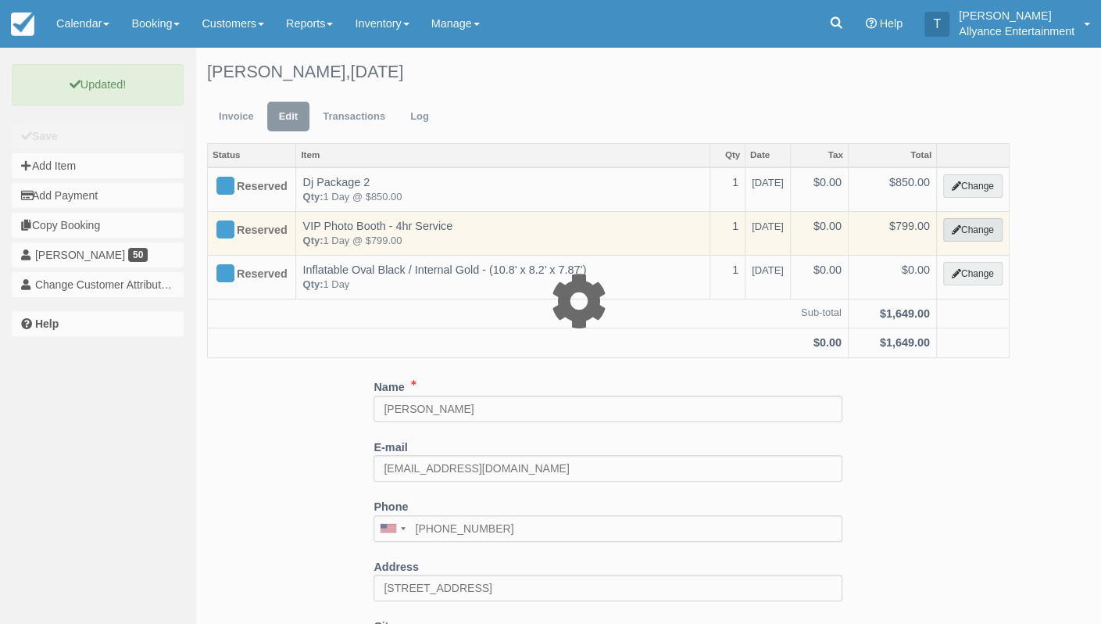
select select "1"
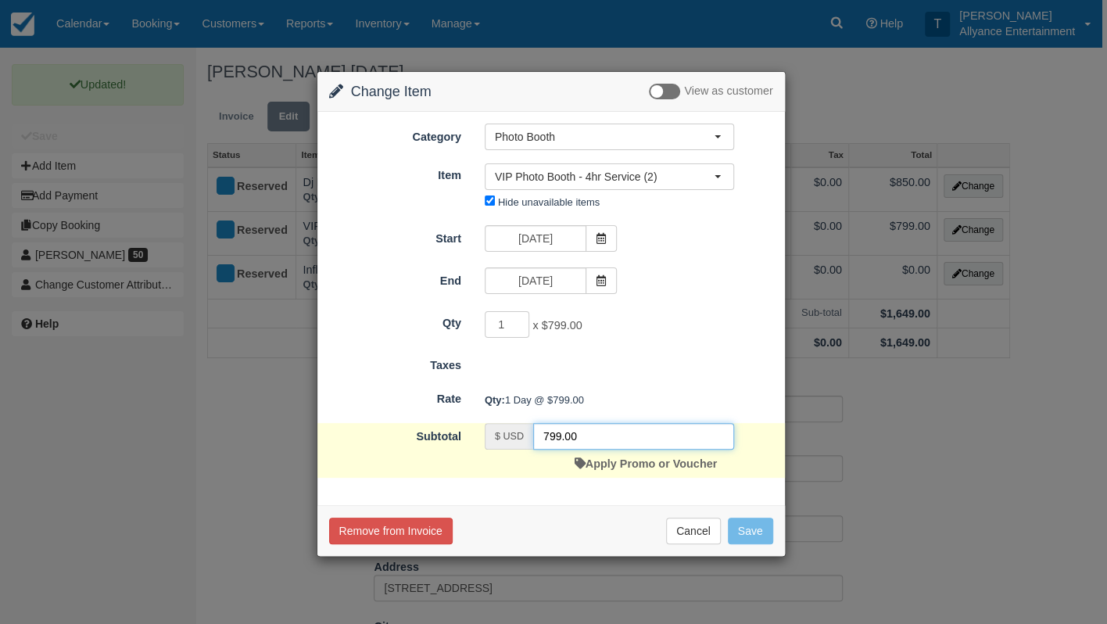
click at [552, 432] on input "799.00" at bounding box center [633, 436] width 201 height 27
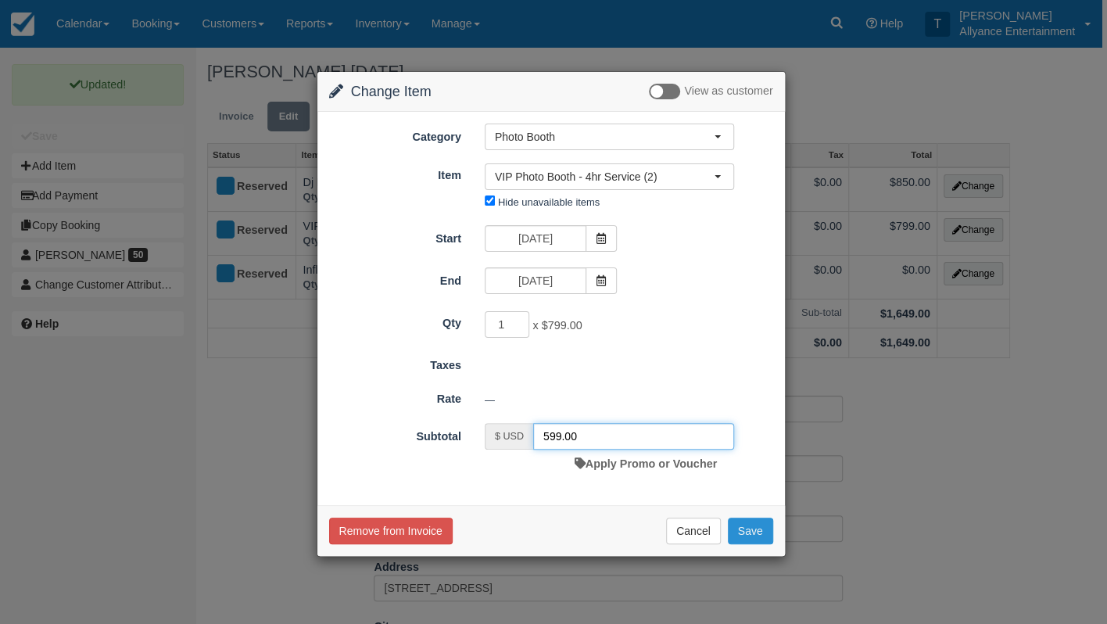
type input "599.00"
click at [750, 517] on button "Save" at bounding box center [750, 530] width 45 height 27
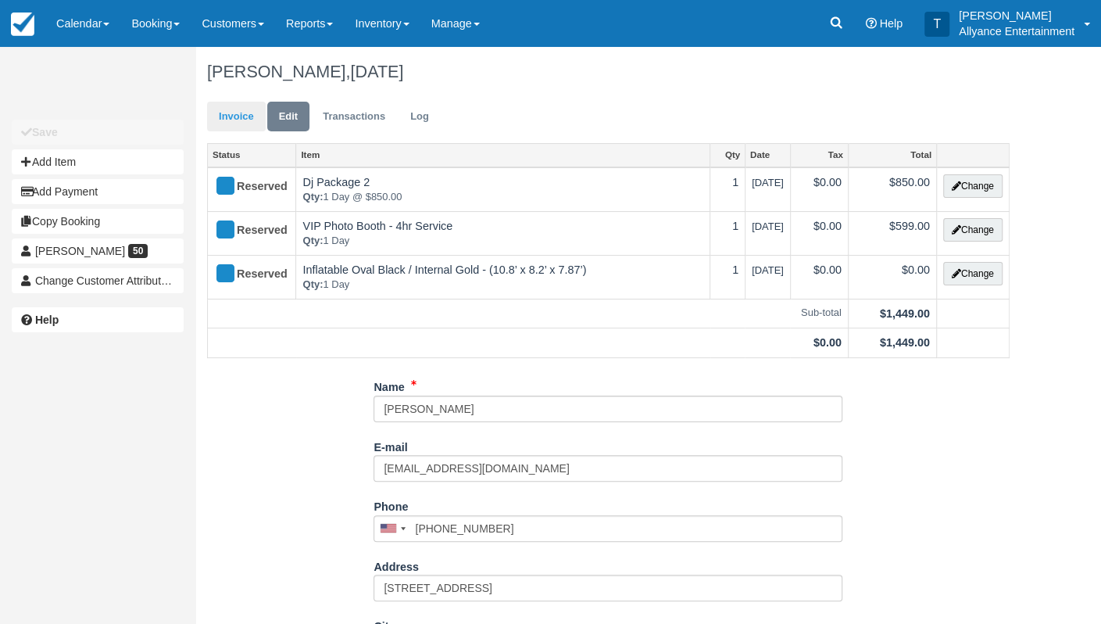
click at [234, 111] on link "Invoice" at bounding box center [236, 117] width 59 height 30
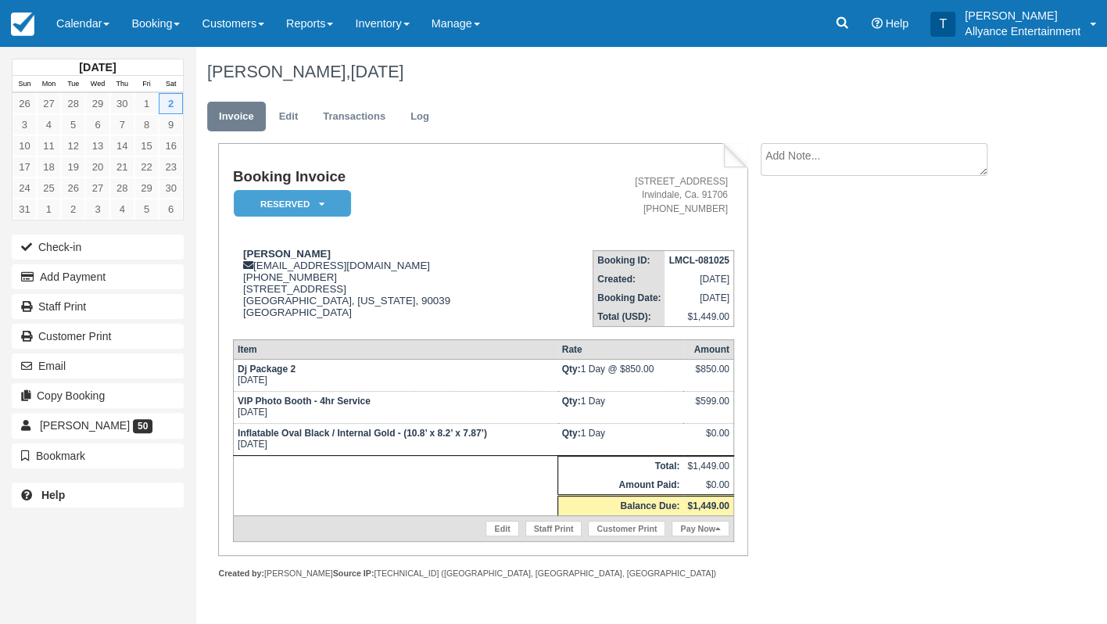
click at [876, 172] on textarea at bounding box center [874, 159] width 227 height 33
paste textarea "[STREET_ADDRESS][PERSON_NAME]"
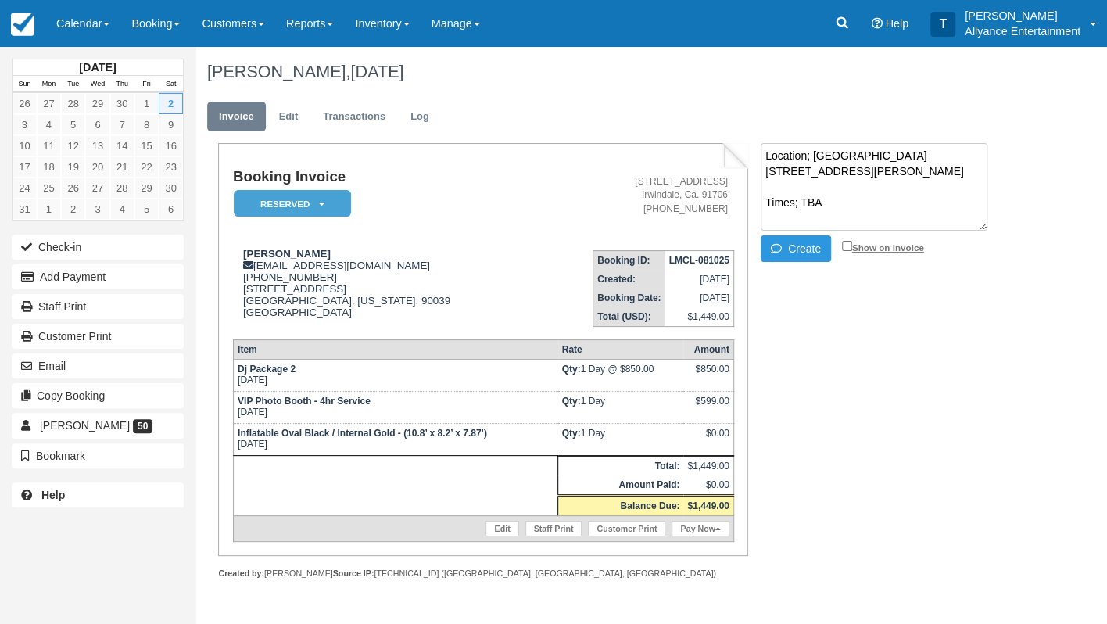
type textarea "Location; [GEOGRAPHIC_DATA] [STREET_ADDRESS][PERSON_NAME] Times; TBA"
click at [845, 246] on input "Show on invoice" at bounding box center [847, 246] width 10 height 10
checkbox input "true"
click at [795, 245] on button "Create" at bounding box center [796, 248] width 70 height 27
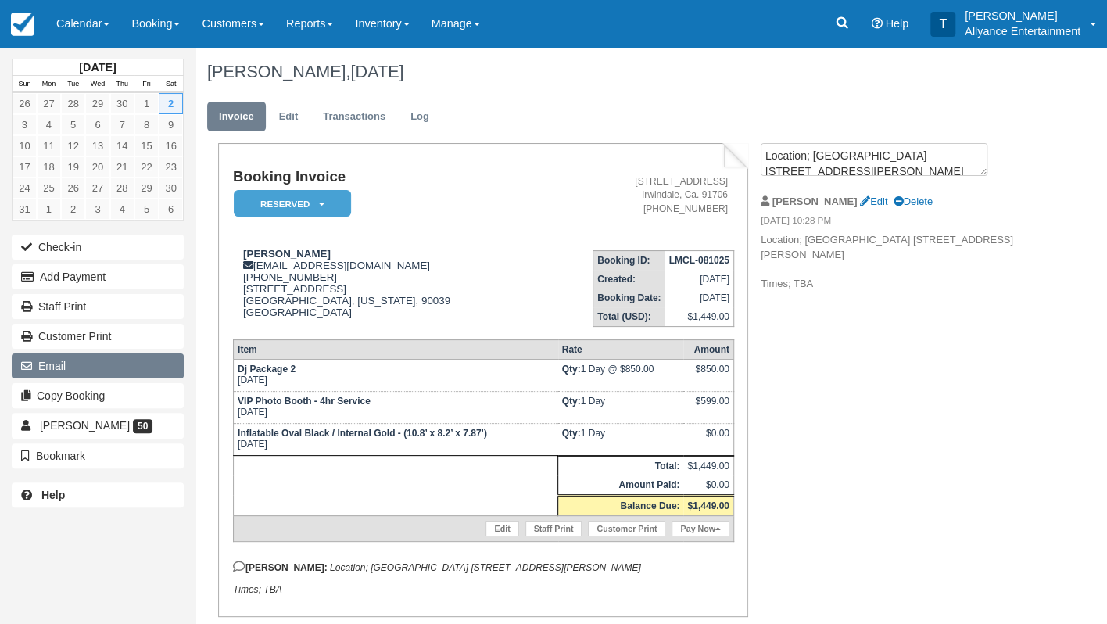
click at [131, 361] on button "Email" at bounding box center [98, 365] width 172 height 25
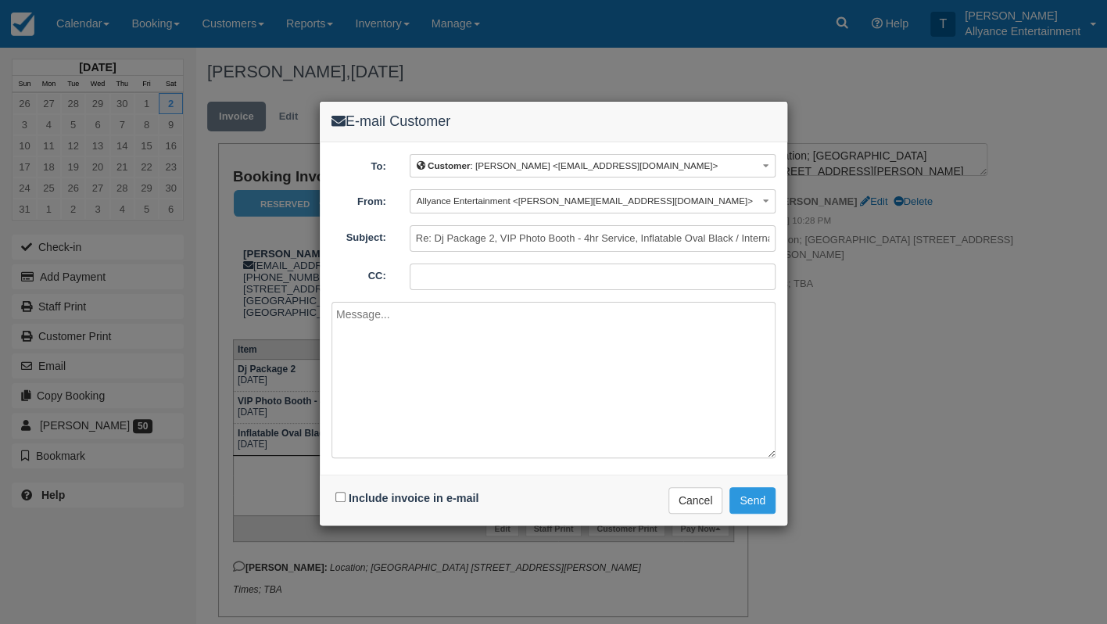
click at [453, 381] on textarea at bounding box center [553, 380] width 444 height 156
type textarea "Hi Norma, Here is booking for Saturday May 2nd, 2026 Thank you!"
click at [342, 494] on input "Include invoice in e-mail" at bounding box center [340, 497] width 10 height 10
checkbox input "true"
click at [744, 496] on button "Send" at bounding box center [752, 500] width 46 height 27
